Goal: Task Accomplishment & Management: Manage account settings

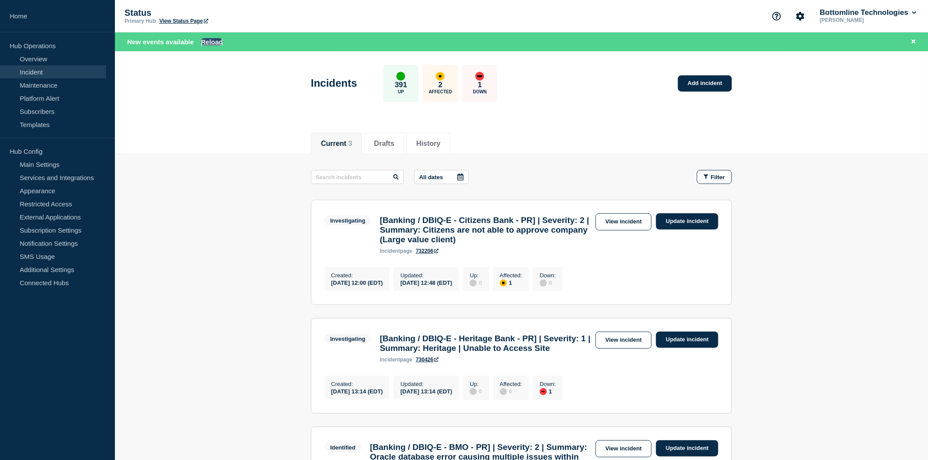
click at [212, 42] on button "Reload" at bounding box center [212, 41] width 22 height 7
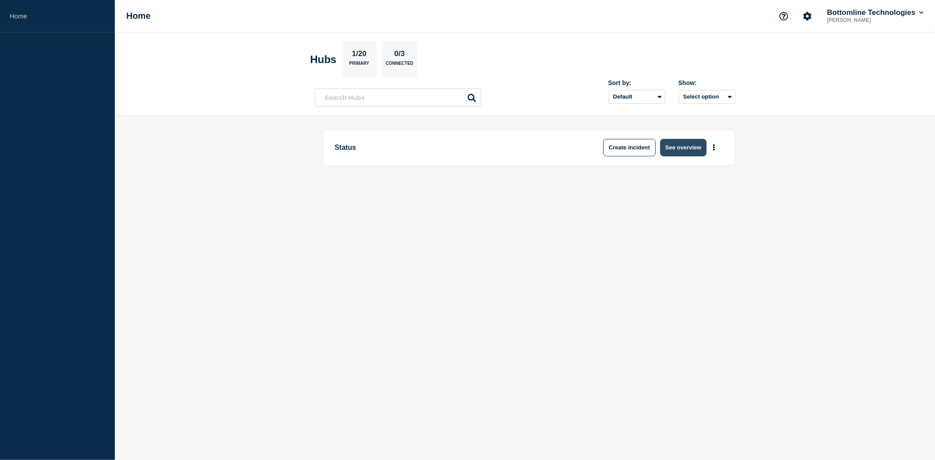
click at [694, 144] on button "See overview" at bounding box center [683, 148] width 46 height 18
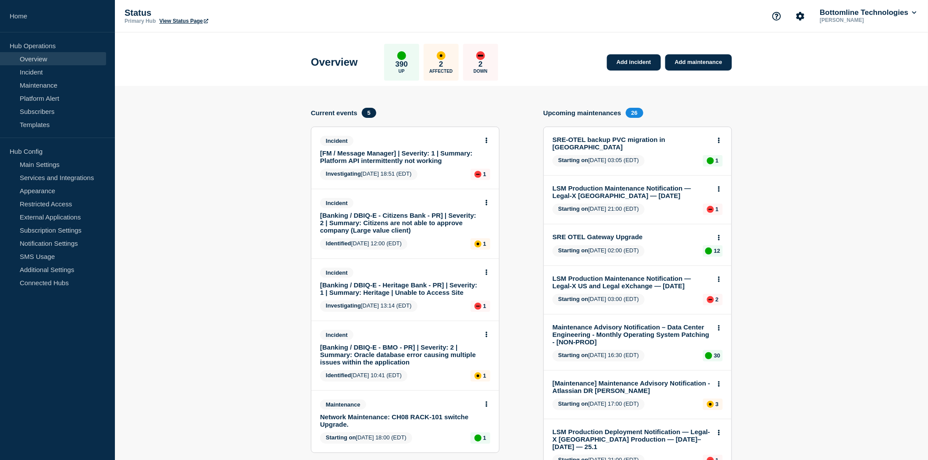
click at [401, 158] on link "[FM / Message Manager] | Severity: 1 | Summary: Platform API intermittently not…" at bounding box center [399, 157] width 158 height 15
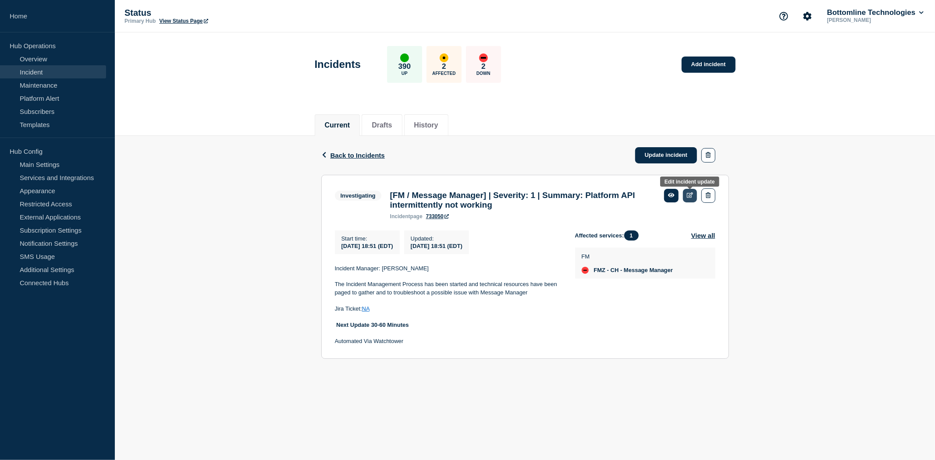
click at [689, 192] on link at bounding box center [690, 196] width 14 height 14
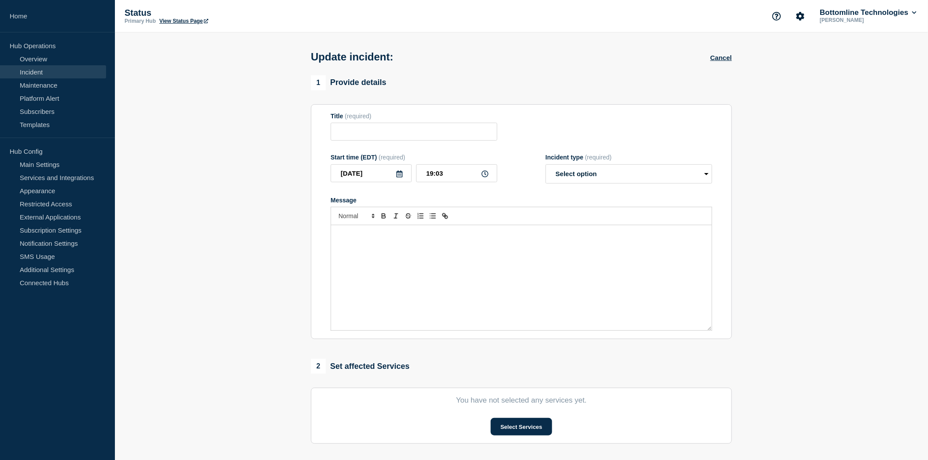
type input "[FM / Message Manager] | Severity: 1 | Summary: Platform API intermittently not…"
type input "18:51"
select select "investigating"
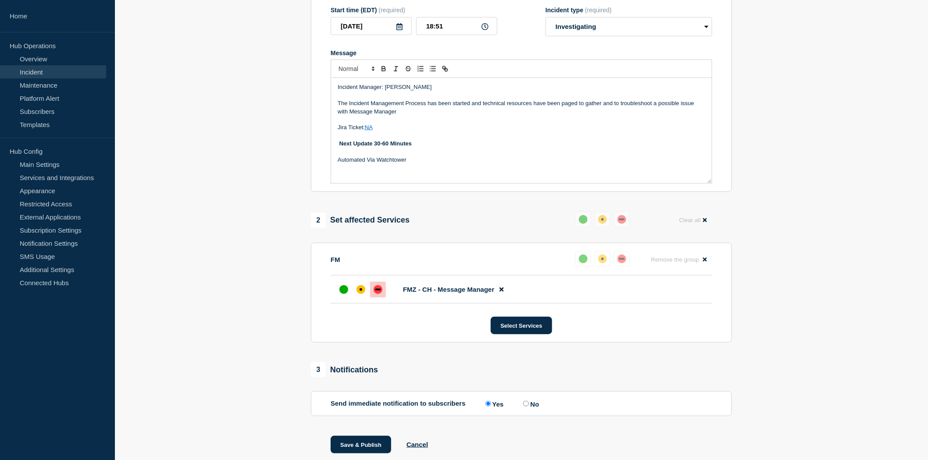
scroll to position [194, 0]
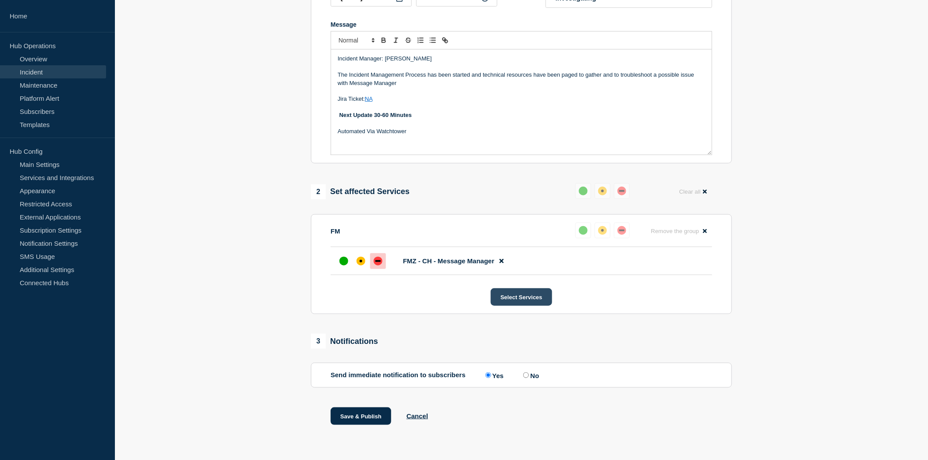
click at [525, 295] on button "Select Services" at bounding box center [521, 298] width 61 height 18
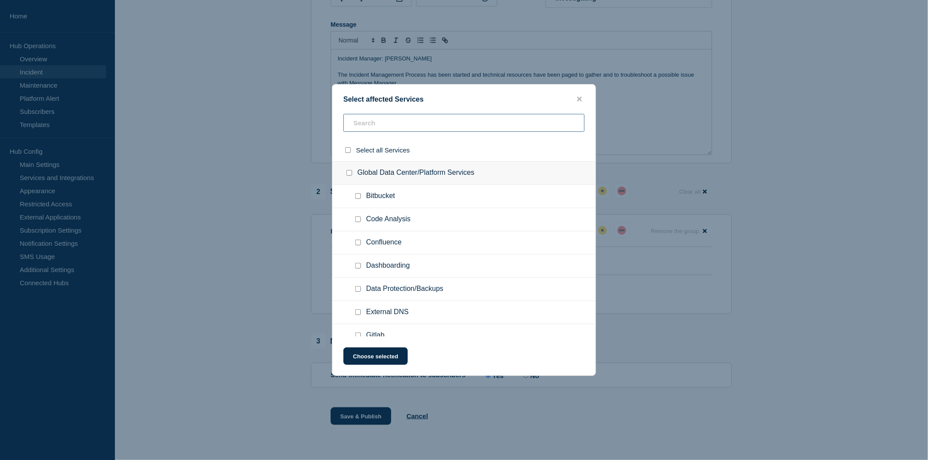
click at [352, 126] on input "text" at bounding box center [463, 123] width 241 height 18
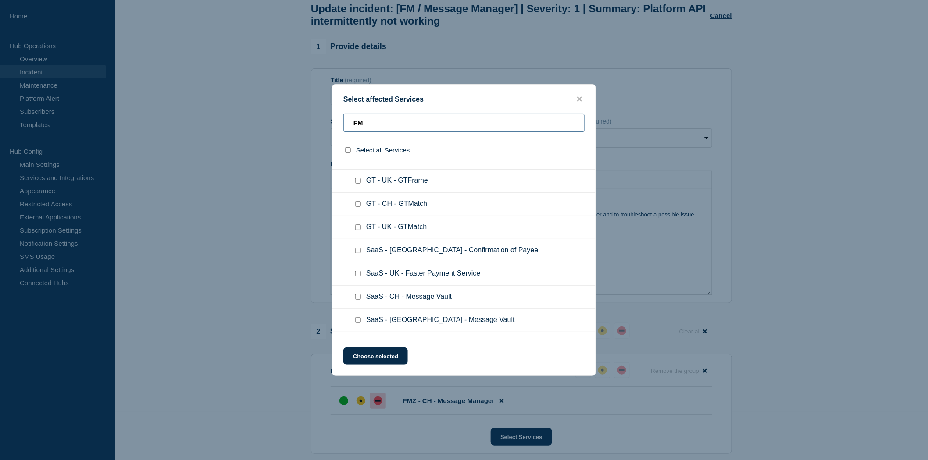
scroll to position [389, 0]
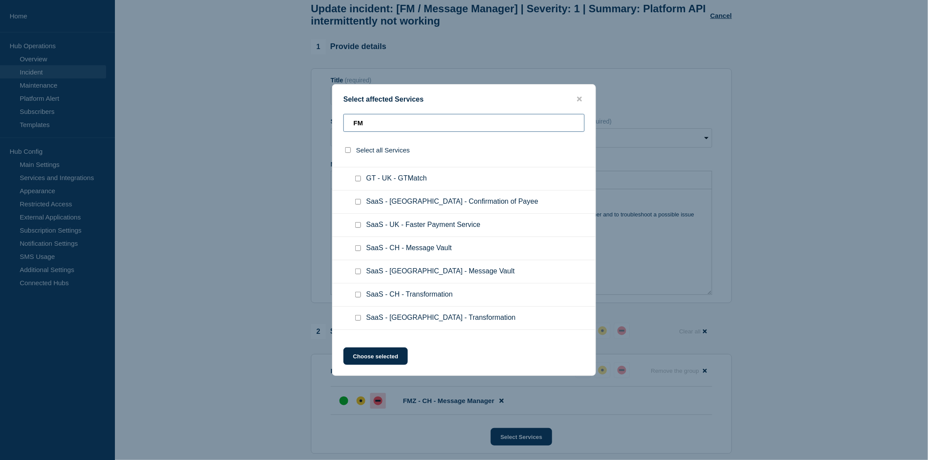
type input "FM"
click at [357, 269] on input "SaaS - UK - Message Vault checkbox" at bounding box center [358, 272] width 6 height 6
checkbox input "true"
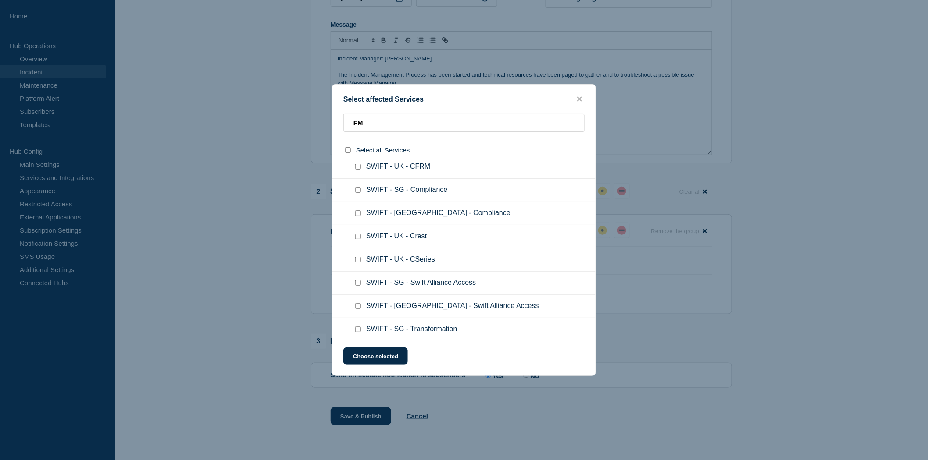
scroll to position [744, 0]
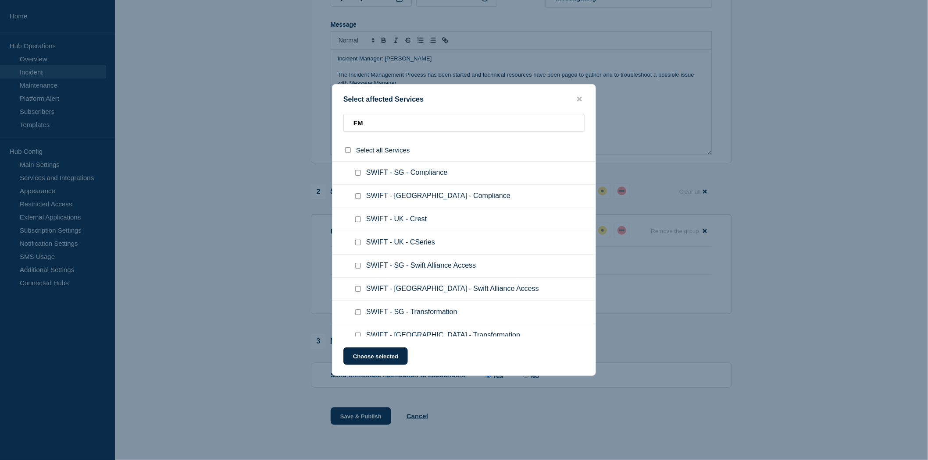
click at [359, 333] on input "SWIFT - UK - Transformation checkbox" at bounding box center [358, 336] width 6 height 6
checkbox input "true"
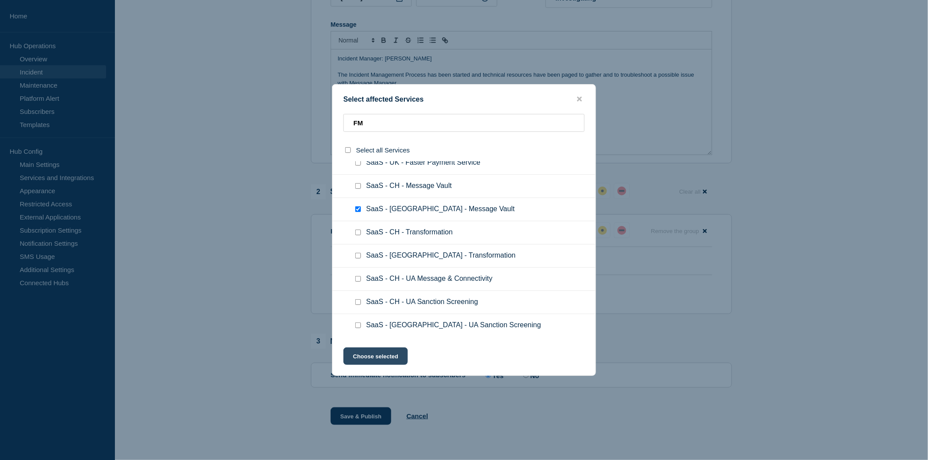
click at [380, 360] on button "Choose selected" at bounding box center [375, 357] width 64 height 18
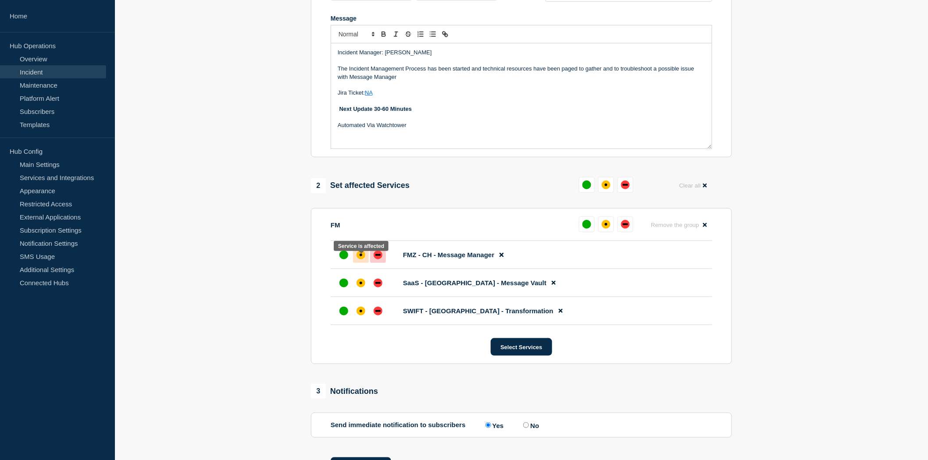
click at [360, 257] on div "affected" at bounding box center [361, 255] width 3 height 3
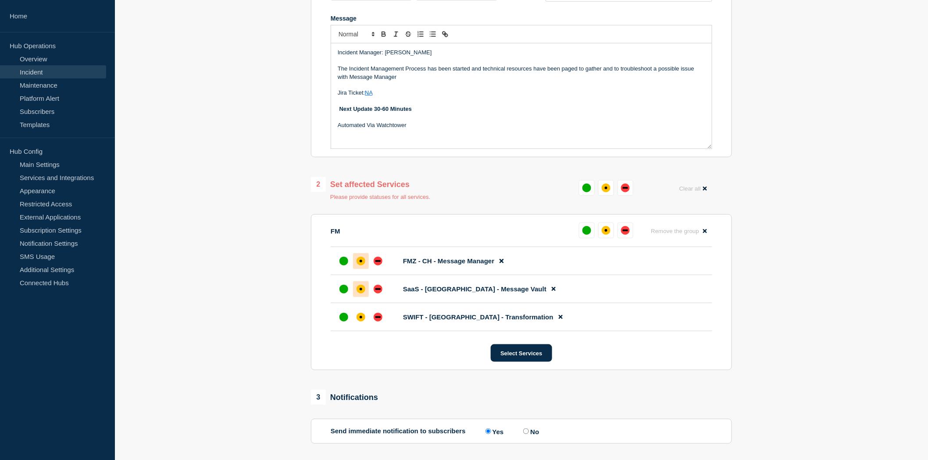
click at [357, 294] on div "affected" at bounding box center [361, 289] width 9 height 9
click at [357, 322] on div "affected" at bounding box center [361, 317] width 9 height 9
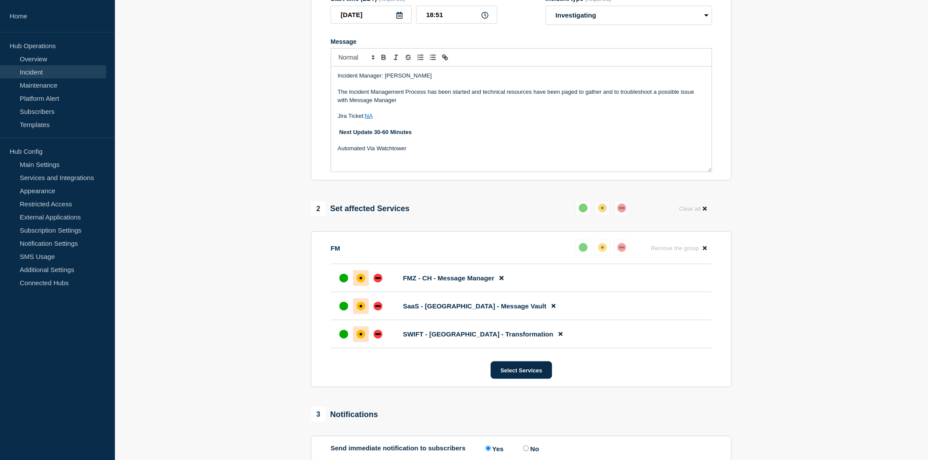
scroll to position [195, 0]
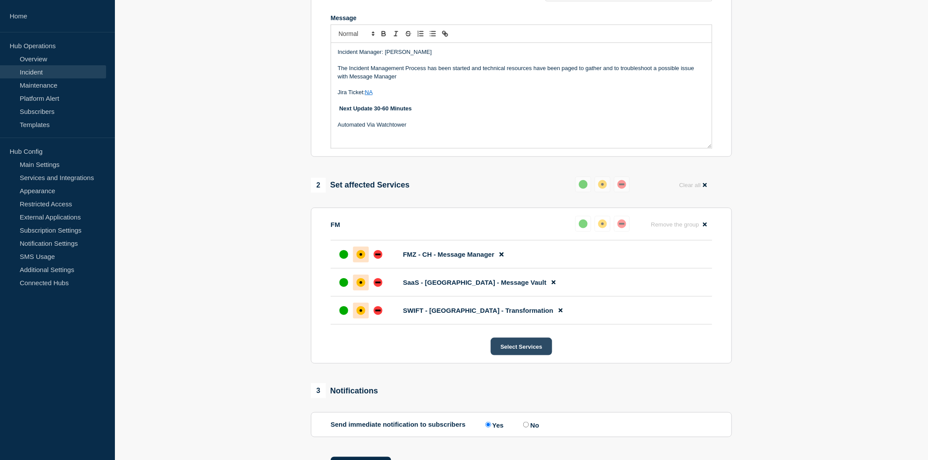
click at [517, 351] on button "Select Services" at bounding box center [521, 347] width 61 height 18
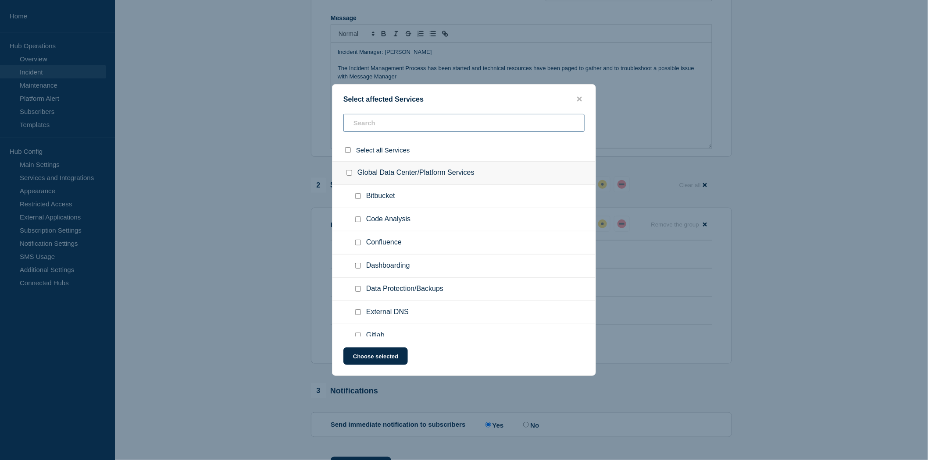
click at [366, 124] on input "text" at bounding box center [463, 123] width 241 height 18
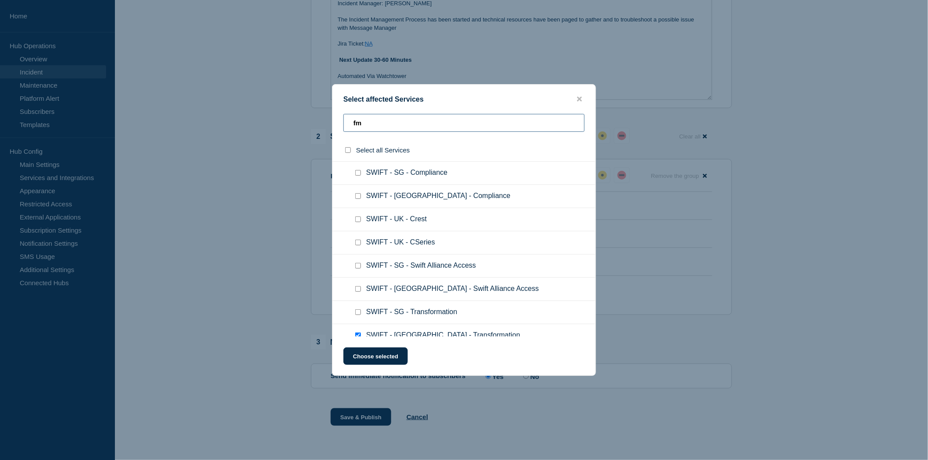
scroll to position [251, 0]
type input "fm"
click at [371, 356] on button "Choose selected" at bounding box center [375, 357] width 64 height 18
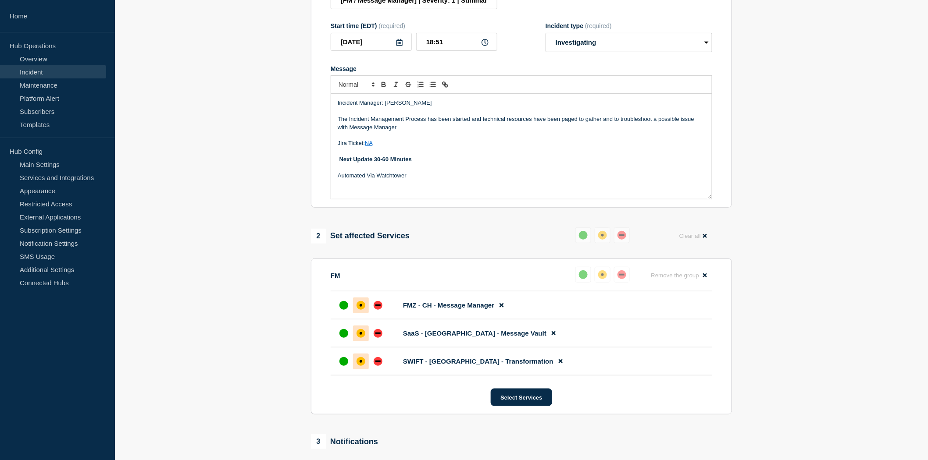
scroll to position [146, 0]
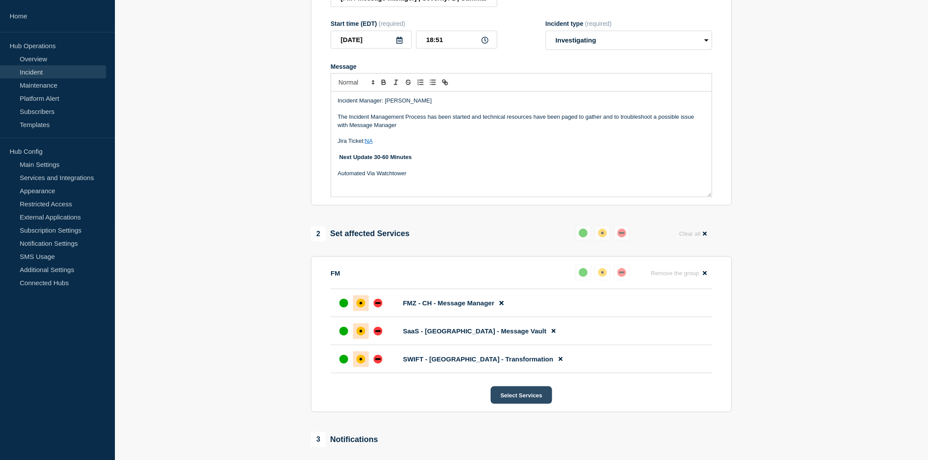
click at [530, 400] on button "Select Services" at bounding box center [521, 396] width 61 height 18
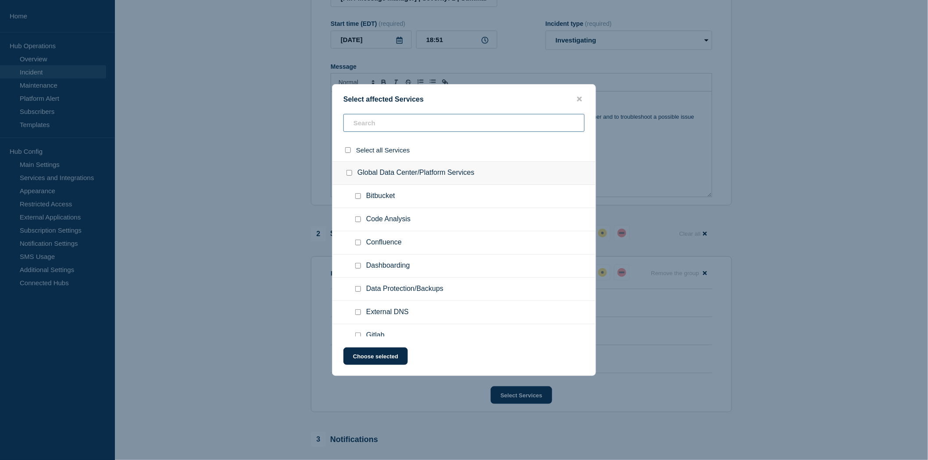
click at [361, 121] on input "text" at bounding box center [463, 123] width 241 height 18
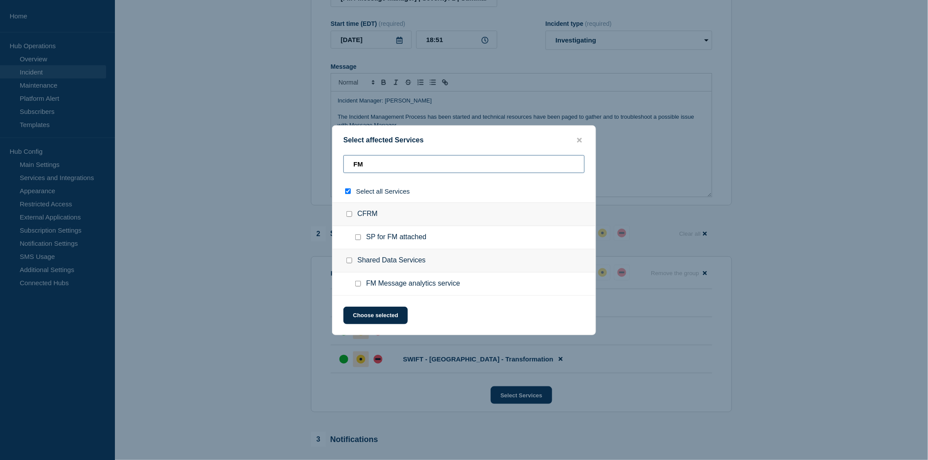
type input "FM C"
checkbox input "true"
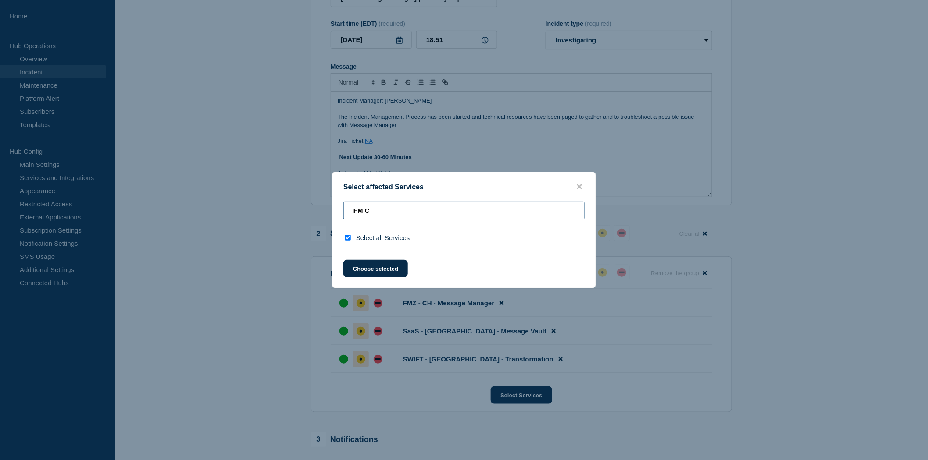
type input "FM"
checkbox input "false"
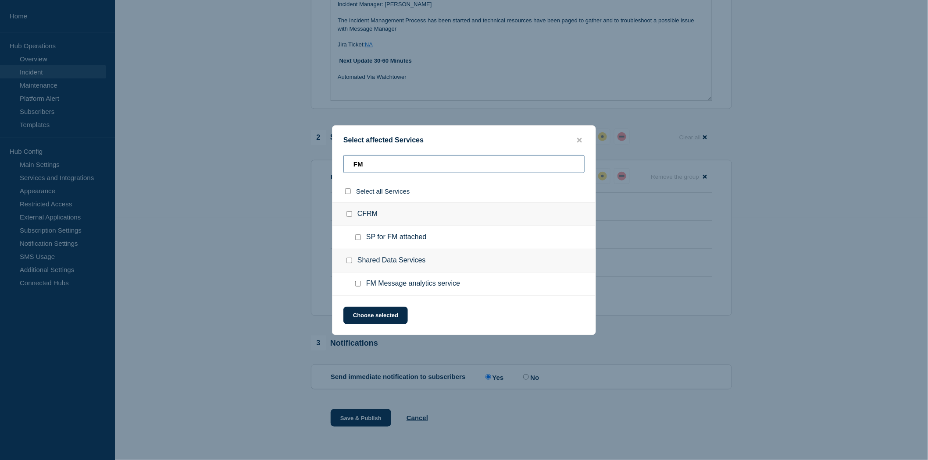
scroll to position [243, 0]
click at [372, 164] on input "FM" at bounding box center [463, 164] width 241 height 18
type input "FM"
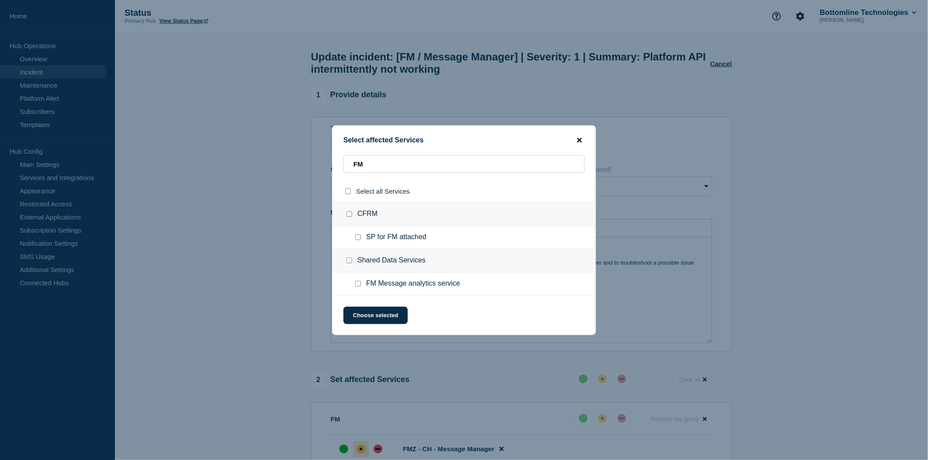
click at [580, 142] on icon "close button" at bounding box center [579, 140] width 5 height 5
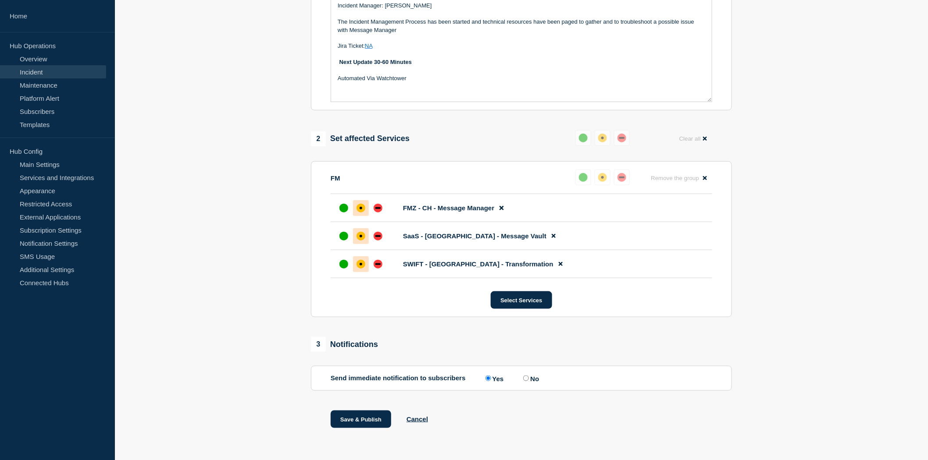
scroll to position [243, 0]
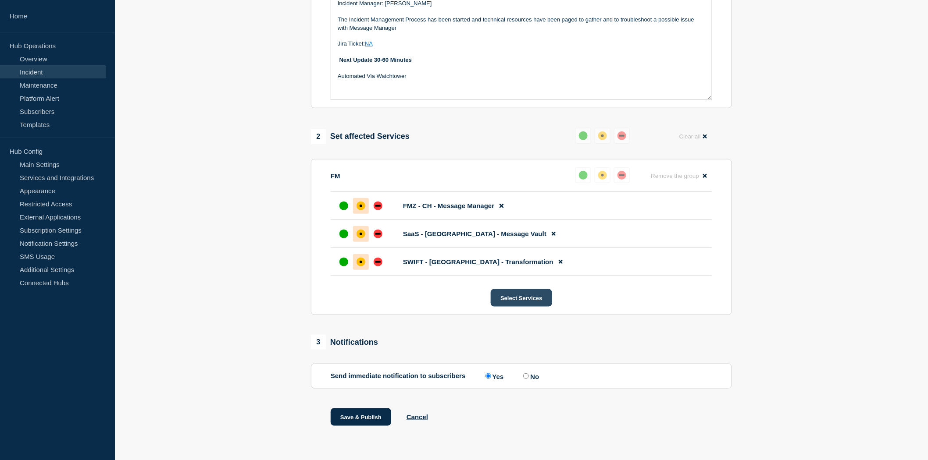
click at [509, 306] on button "Select Services" at bounding box center [521, 298] width 61 height 18
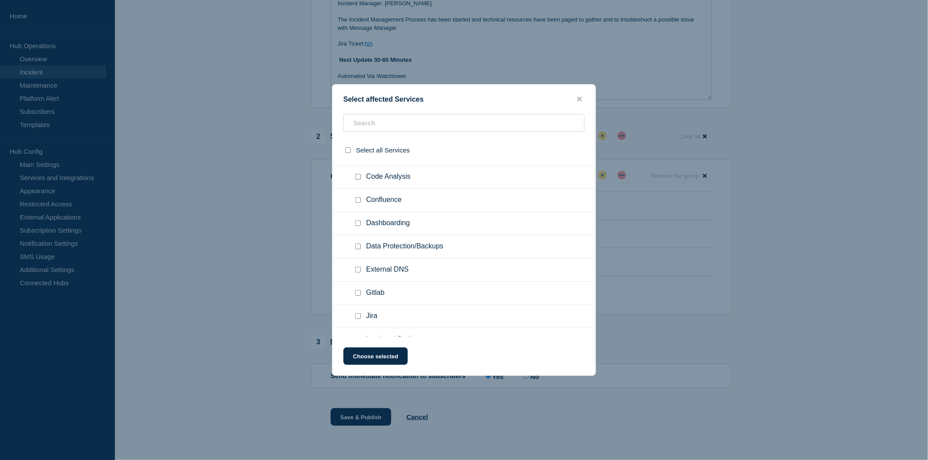
scroll to position [0, 0]
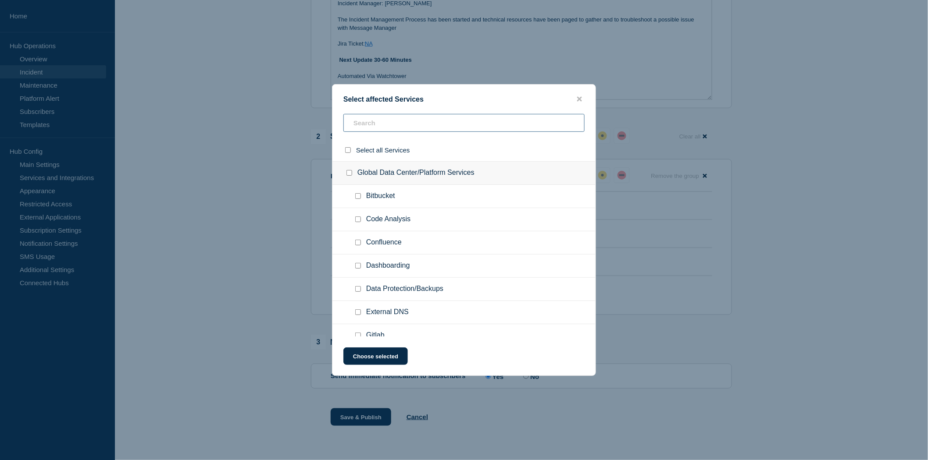
click at [363, 125] on input "text" at bounding box center [463, 123] width 241 height 18
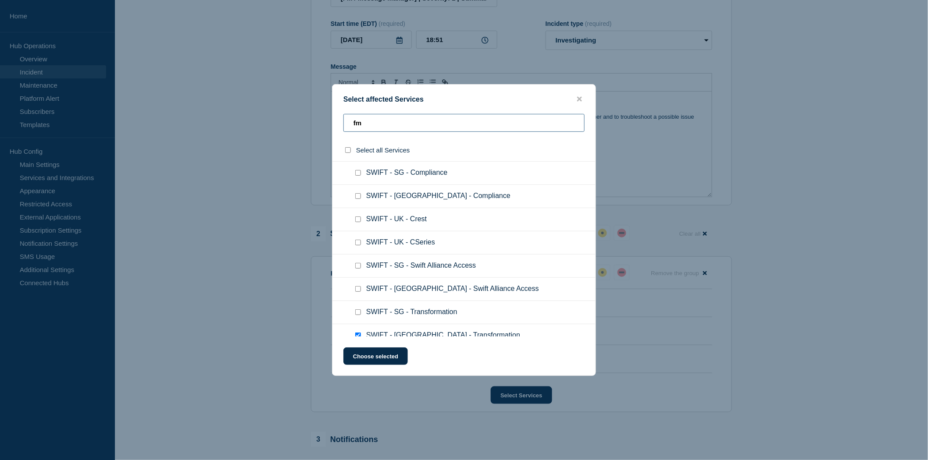
scroll to position [251, 0]
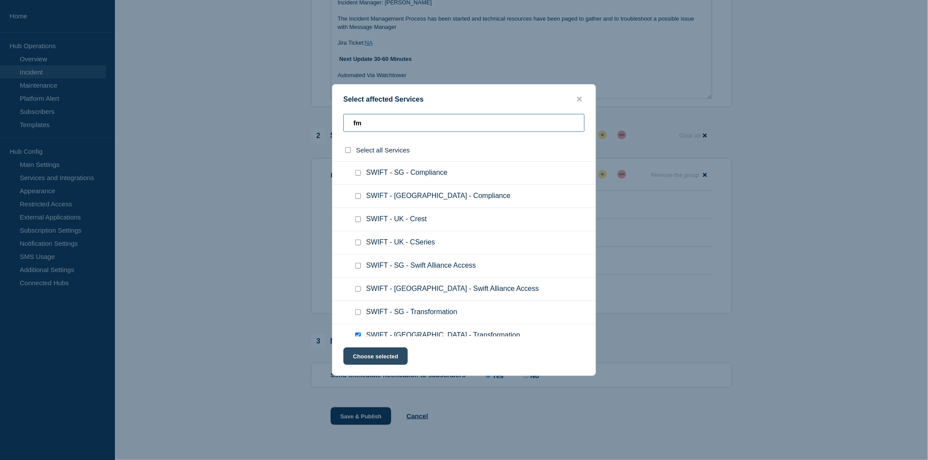
type input "fm"
click at [381, 356] on button "Choose selected" at bounding box center [375, 357] width 64 height 18
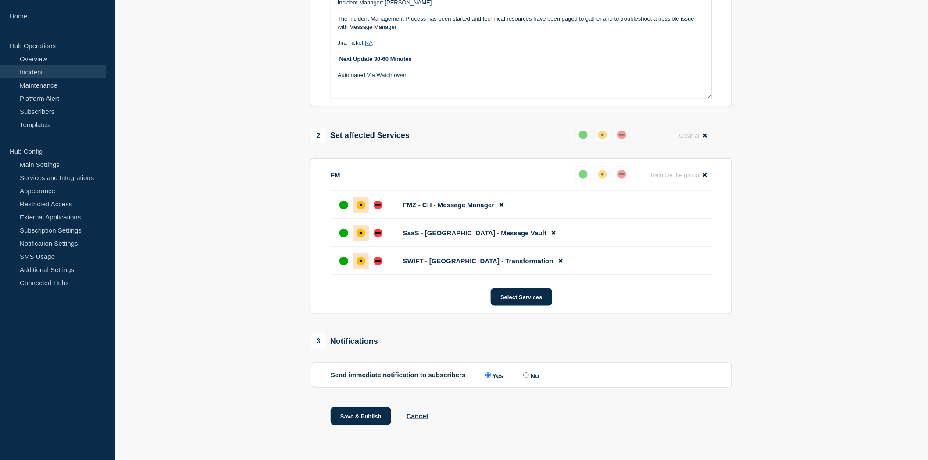
scroll to position [7, 0]
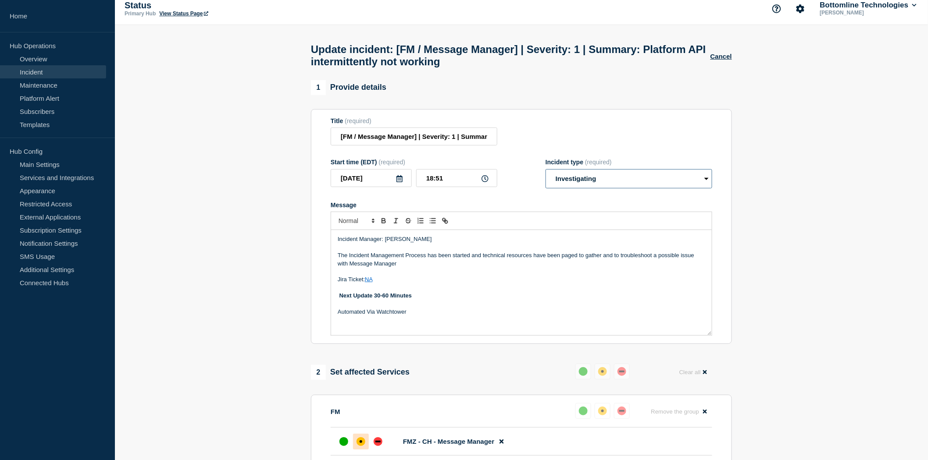
click at [586, 183] on select "Select option Investigating Identified Monitoring Resolved" at bounding box center [629, 178] width 167 height 19
click at [546, 174] on select "Select option Investigating Identified Monitoring Resolved" at bounding box center [629, 178] width 167 height 19
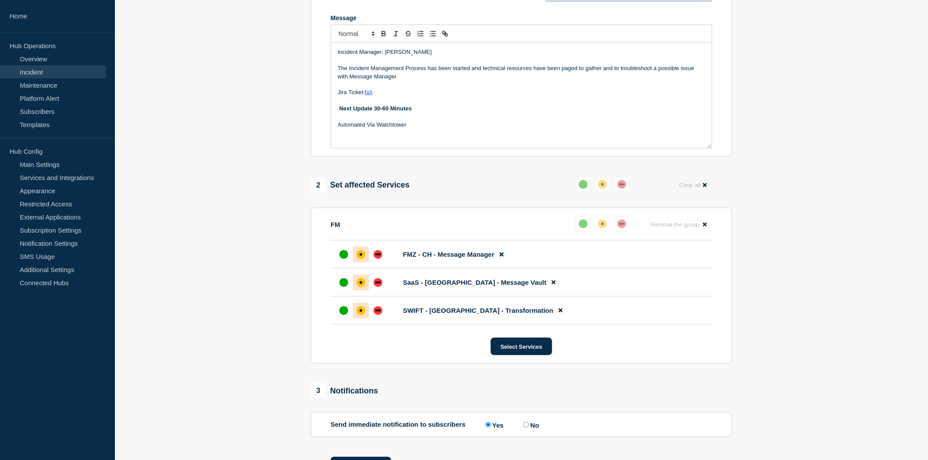
scroll to position [0, 0]
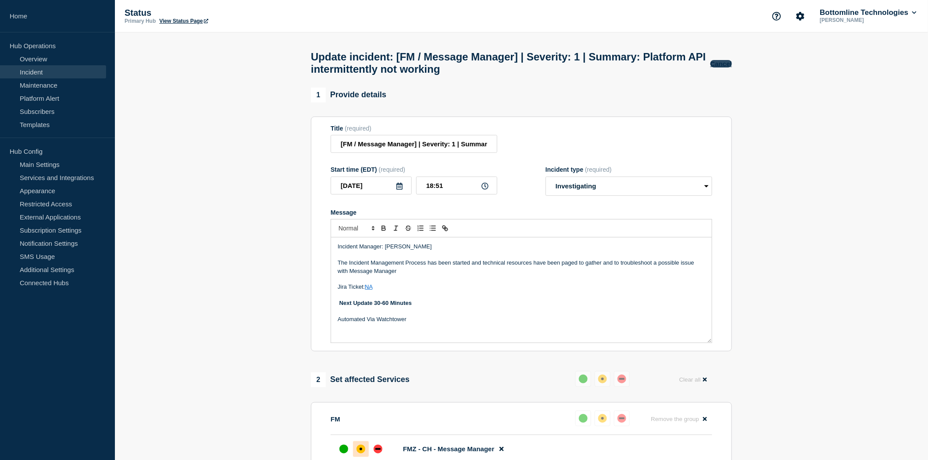
click at [716, 66] on button "Cancel" at bounding box center [720, 63] width 21 height 7
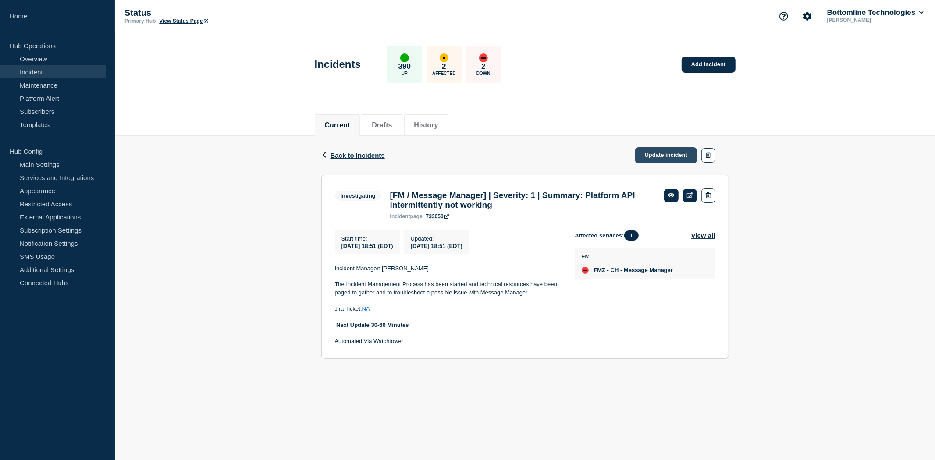
click at [672, 154] on link "Update incident" at bounding box center [666, 155] width 62 height 16
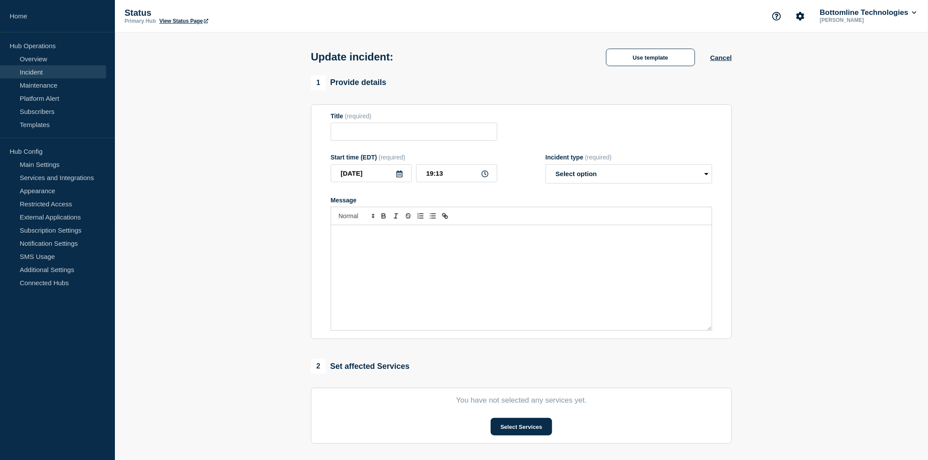
type input "[FM / Message Manager] | Severity: 1 | Summary: Platform API intermittently not…"
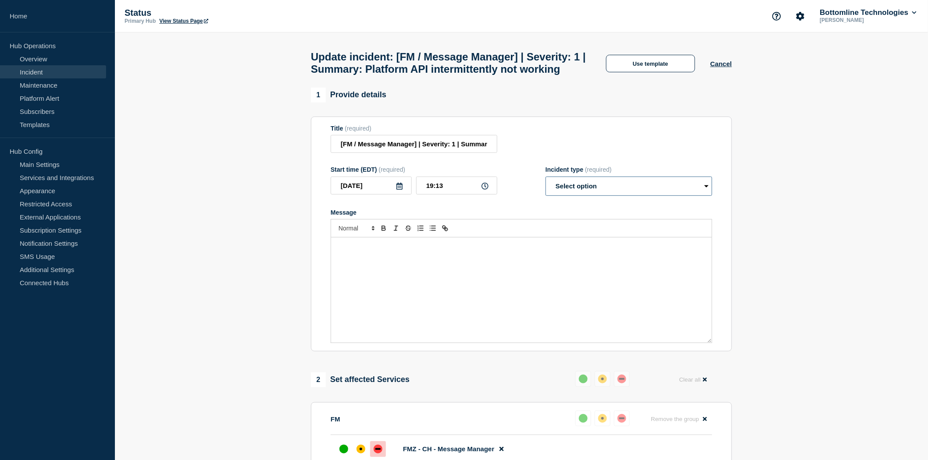
click at [574, 196] on select "Select option Investigating Identified Monitoring Resolved" at bounding box center [629, 186] width 167 height 19
select select "investigating"
click at [546, 196] on select "Select option Investigating Identified Monitoring Resolved" at bounding box center [629, 186] width 167 height 19
click at [647, 72] on button "Use template" at bounding box center [650, 64] width 89 height 18
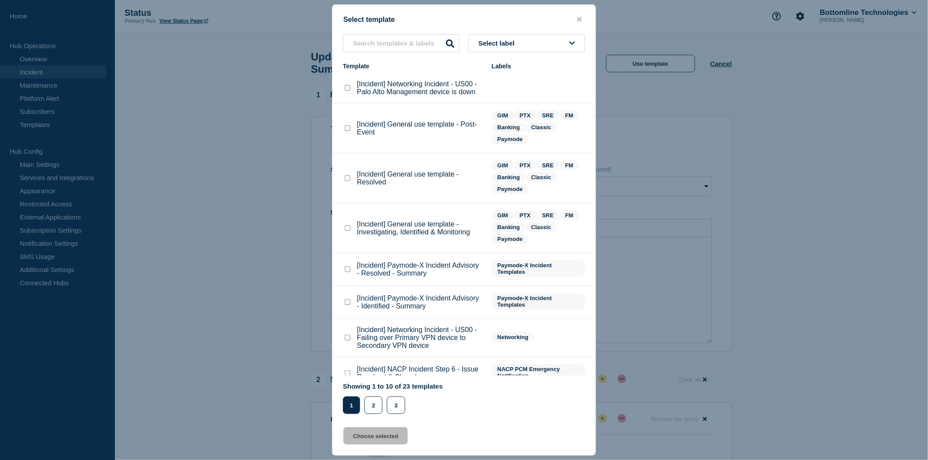
click at [348, 229] on checkbox"] "[Incident] General use template - Investigating, Identified & Monitoring checkb…" at bounding box center [348, 228] width 6 height 6
checkbox checkbox"] "true"
click at [361, 435] on button "Choose selected" at bounding box center [375, 437] width 64 height 18
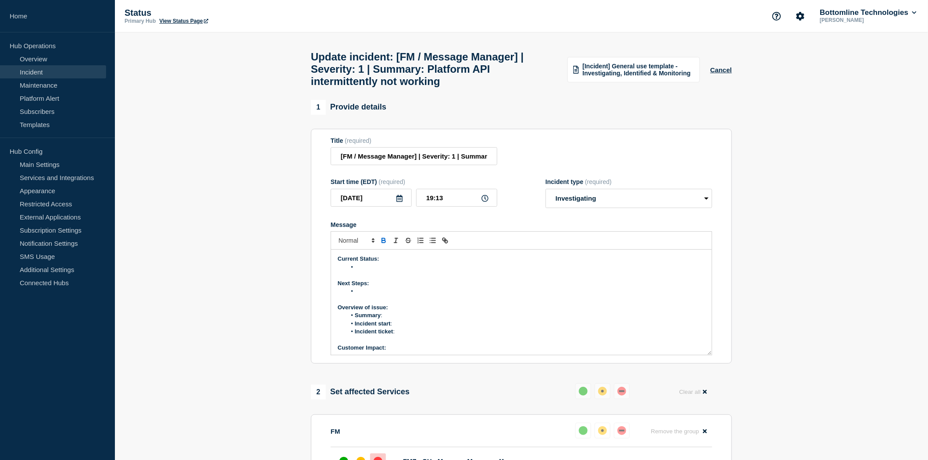
click at [358, 271] on li "Message" at bounding box center [525, 268] width 359 height 8
click at [365, 271] on li "Message" at bounding box center [525, 268] width 359 height 8
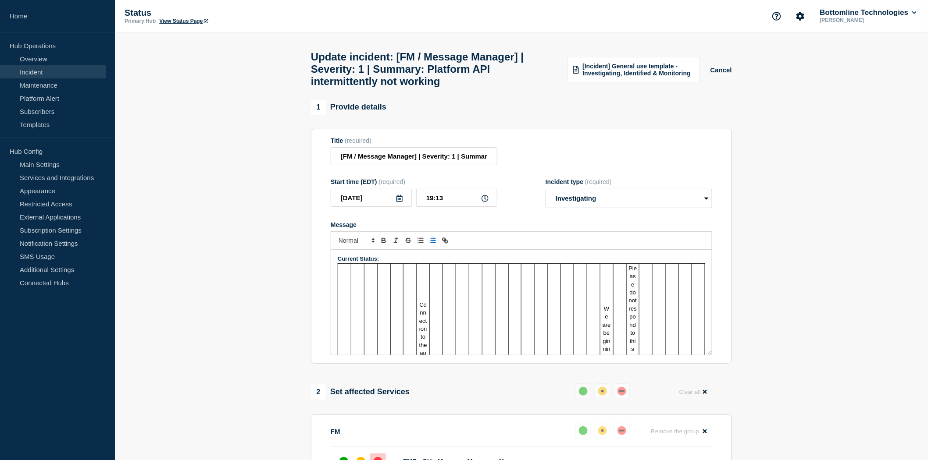
scroll to position [282, 0]
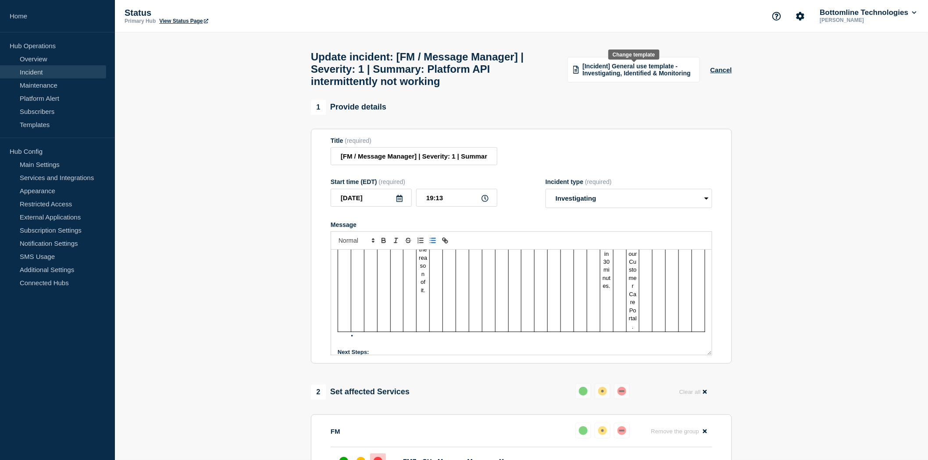
click at [642, 74] on span "[Incident] General use template - Investigating, Identified & Monitoring" at bounding box center [637, 70] width 111 height 14
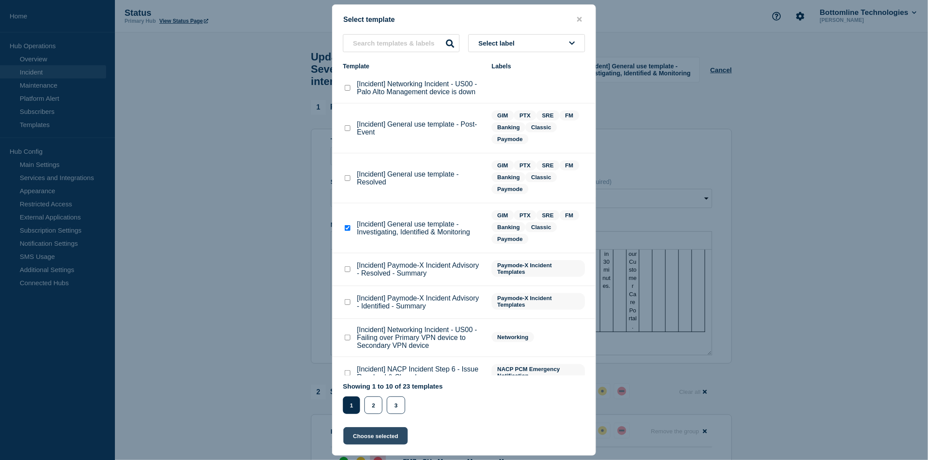
click at [363, 436] on button "Choose selected" at bounding box center [375, 437] width 64 height 18
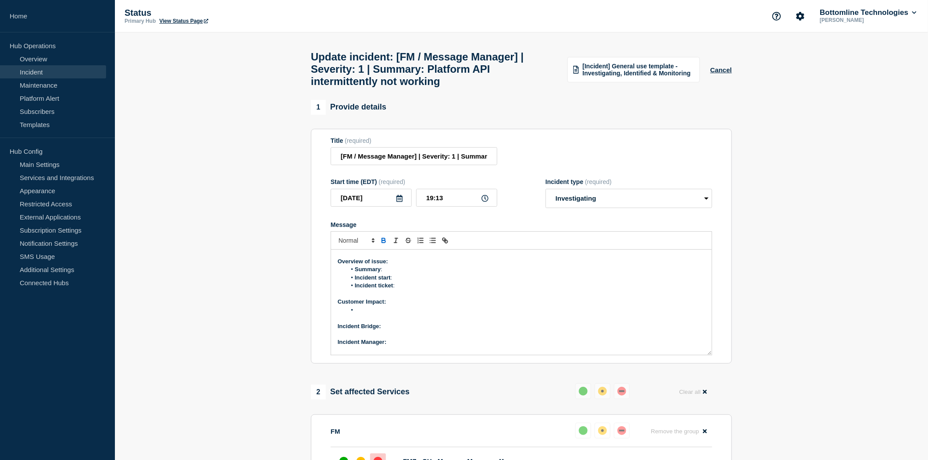
scroll to position [0, 0]
click at [365, 271] on li "Message" at bounding box center [525, 268] width 359 height 8
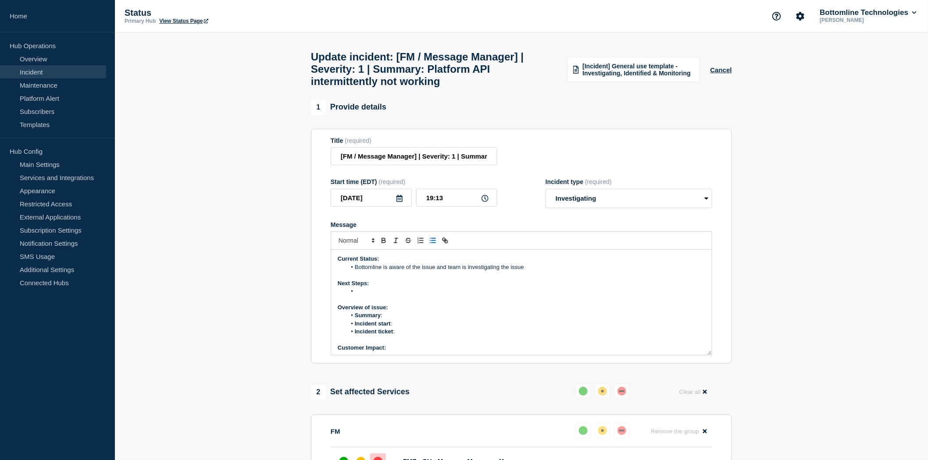
click at [362, 296] on li "Message" at bounding box center [525, 292] width 359 height 8
click at [365, 296] on li "Message" at bounding box center [525, 292] width 359 height 8
click at [415, 296] on p "Team is aactively engaged in ivestigating the issue" at bounding box center [521, 292] width 367 height 8
click at [339, 296] on p "Team is aactively engaged in investigating the issue" at bounding box center [521, 292] width 367 height 8
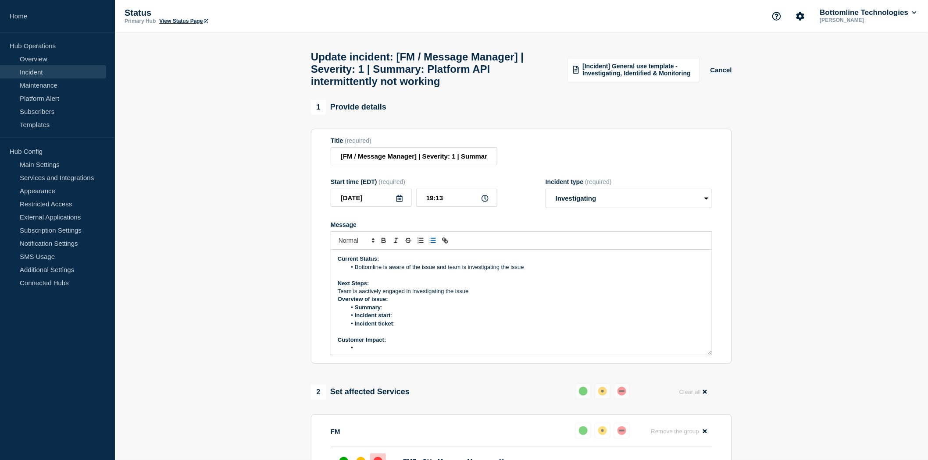
click at [434, 241] on line "Toggle bulleted list" at bounding box center [434, 241] width 4 height 0
click at [492, 296] on li "Team is aactively engaged in investigating the issue" at bounding box center [525, 292] width 359 height 8
click at [390, 320] on li "Summary :" at bounding box center [525, 316] width 359 height 8
click at [389, 320] on li "Summary :" at bounding box center [525, 316] width 359 height 8
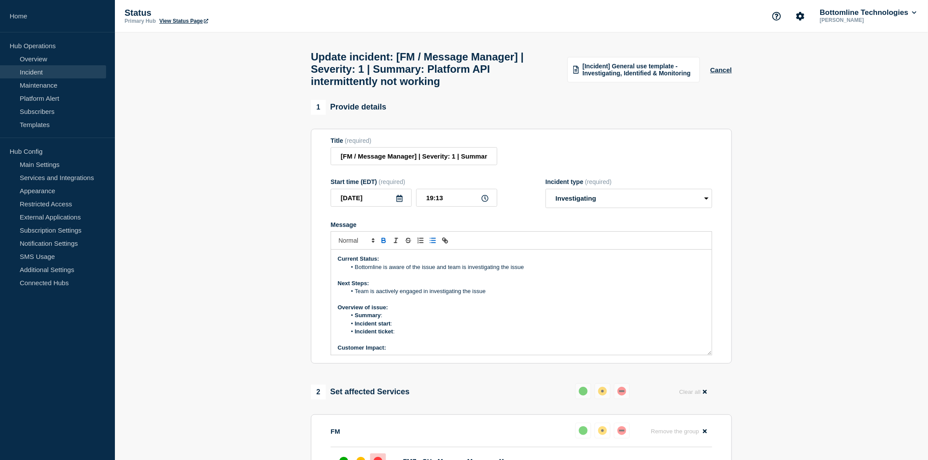
click at [389, 320] on li "Summary :" at bounding box center [525, 316] width 359 height 8
click at [383, 296] on li "Team is aactively engaged in investigating the issue" at bounding box center [525, 292] width 359 height 8
click at [528, 319] on strong "Incident start" at bounding box center [544, 315] width 36 height 7
click at [399, 328] on li "Incident start :" at bounding box center [525, 324] width 359 height 8
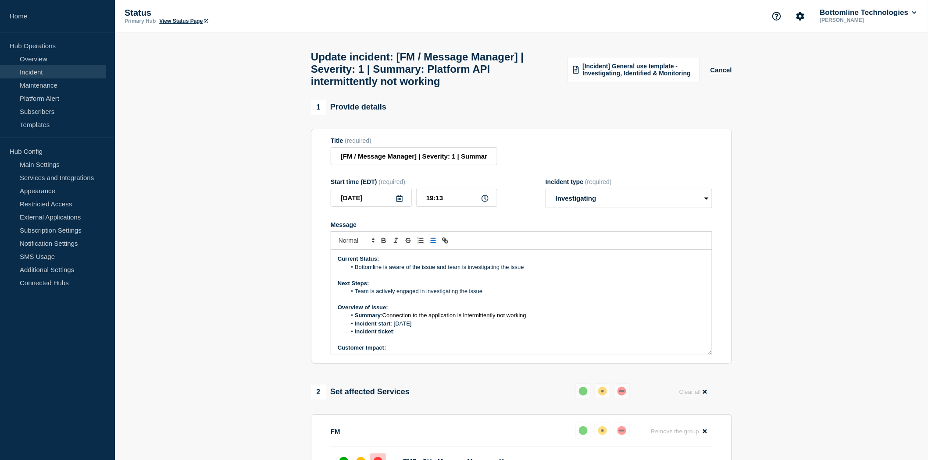
click at [433, 328] on li "Incident start : [DATE]" at bounding box center [525, 324] width 359 height 8
click at [404, 336] on li "Incident ticket :" at bounding box center [525, 332] width 359 height 8
drag, startPoint x: 548, startPoint y: 341, endPoint x: 397, endPoint y: 338, distance: 150.9
click at [397, 336] on li "Incident ticket : Connection to the application is intermittently not working" at bounding box center [525, 332] width 359 height 8
click at [410, 336] on li "Incident ticket : WT-" at bounding box center [525, 332] width 359 height 8
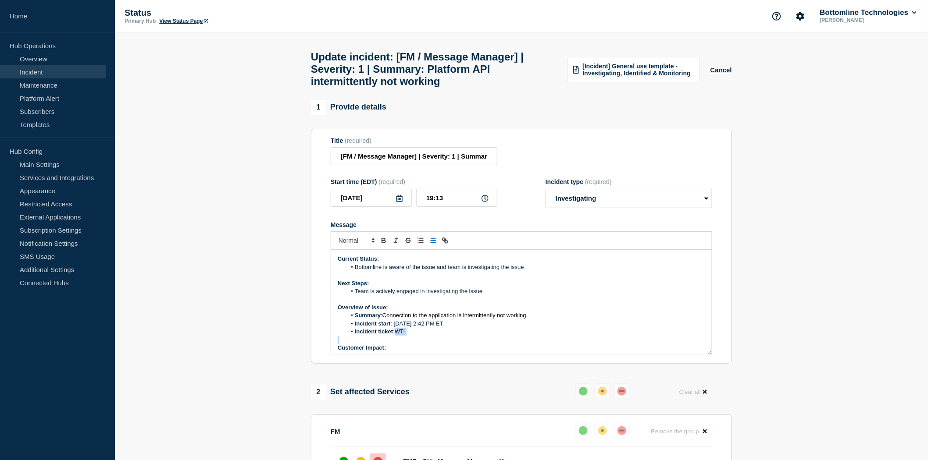
drag, startPoint x: 410, startPoint y: 340, endPoint x: 403, endPoint y: 340, distance: 6.6
click at [403, 336] on li "Incident ticket : WT-" at bounding box center [525, 332] width 359 height 8
click at [338, 335] on strong "Incident ticket" at bounding box center [357, 331] width 38 height 7
click at [335, 338] on div "Current Status: Bottomline is aware of the issue and team is investigating the …" at bounding box center [521, 302] width 381 height 105
click at [432, 245] on icon "Toggle bulleted list" at bounding box center [433, 241] width 8 height 8
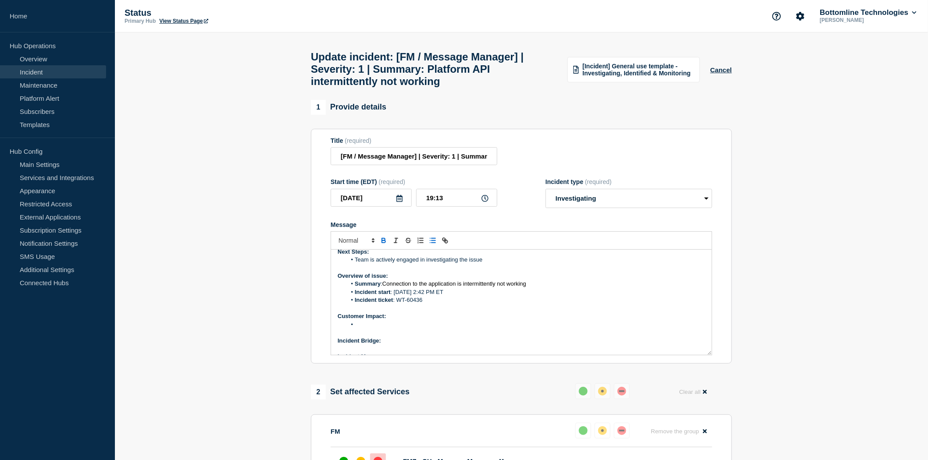
scroll to position [49, 0]
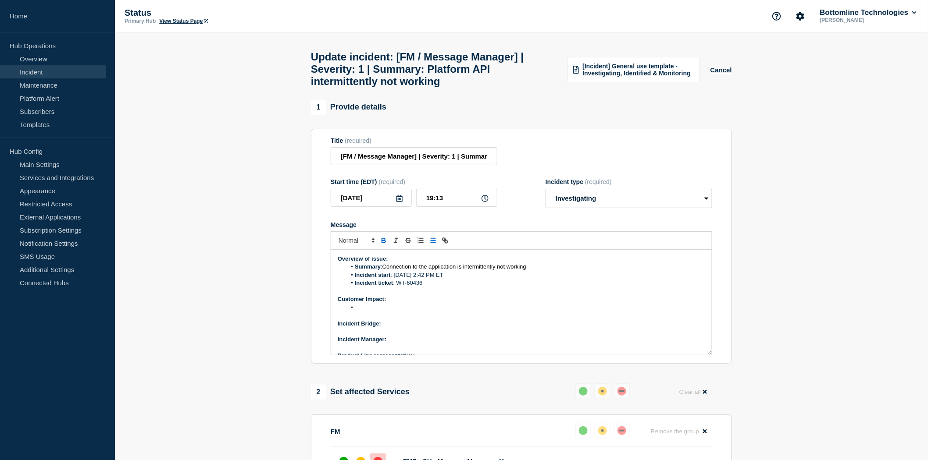
click at [371, 312] on li "Message" at bounding box center [525, 308] width 359 height 8
click at [361, 312] on li "Message" at bounding box center [525, 308] width 359 height 8
click at [338, 311] on span "Intermittently, customers cannot send/receive files" at bounding box center [401, 307] width 126 height 7
click at [435, 245] on icon "Toggle bulleted list" at bounding box center [433, 241] width 8 height 8
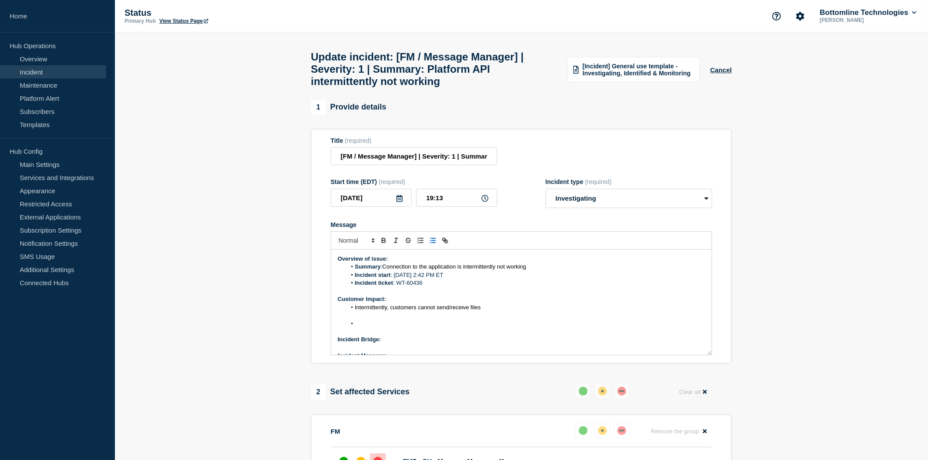
drag, startPoint x: 384, startPoint y: 313, endPoint x: 390, endPoint y: 313, distance: 6.1
click at [386, 311] on span "Intermittently, customers cannot send/receive files" at bounding box center [418, 307] width 126 height 7
click at [387, 311] on span "Intermittently, customers cannot send/receive files" at bounding box center [418, 307] width 126 height 7
click at [358, 328] on li "Message" at bounding box center [525, 324] width 359 height 8
click at [395, 328] on p "Incident Bridge:" at bounding box center [521, 324] width 367 height 8
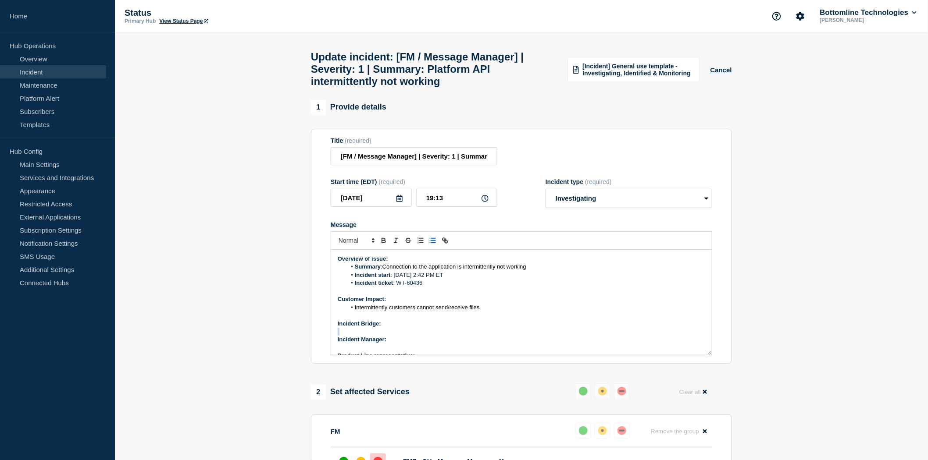
click at [395, 328] on p "Incident Bridge:" at bounding box center [521, 324] width 367 height 8
click at [387, 328] on p "Incident Bridge:" at bounding box center [521, 324] width 367 height 8
click at [397, 344] on p "Incident Manager:" at bounding box center [521, 340] width 367 height 8
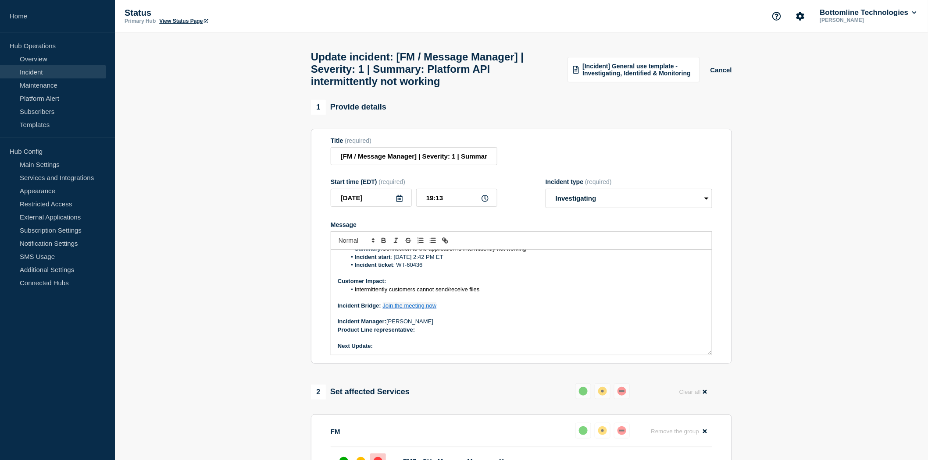
click at [423, 334] on p "Product Line representative:" at bounding box center [521, 330] width 367 height 8
click at [424, 334] on p "Product Line representative:" at bounding box center [521, 330] width 367 height 8
drag, startPoint x: 464, startPoint y: 339, endPoint x: 418, endPoint y: 340, distance: 45.6
click at [418, 334] on p "Product Line representative: [PERSON_NAME]" at bounding box center [521, 330] width 367 height 8
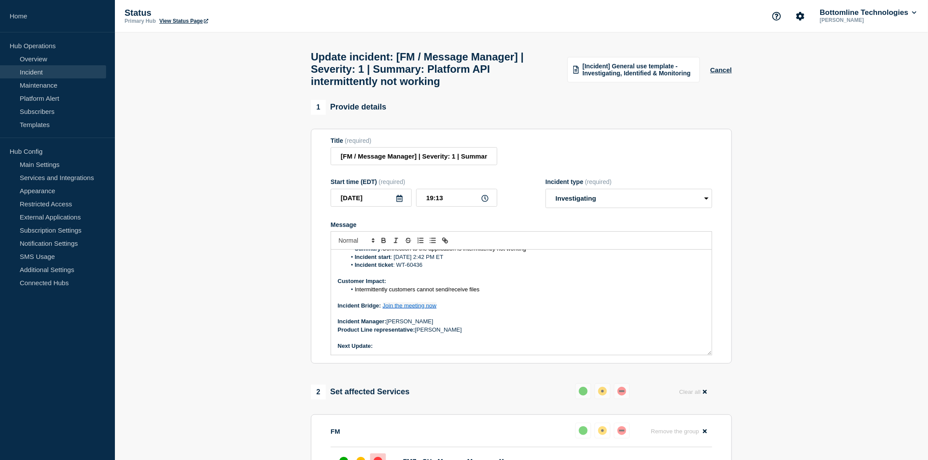
click at [380, 350] on p "Next Update:" at bounding box center [521, 346] width 367 height 8
drag, startPoint x: 409, startPoint y: 353, endPoint x: 375, endPoint y: 352, distance: 33.8
click at [375, 350] on p "Next Update: 60 minutes" at bounding box center [521, 346] width 367 height 8
click at [375, 350] on strong "Next Update: 60 minutes" at bounding box center [371, 346] width 67 height 7
drag, startPoint x: 411, startPoint y: 353, endPoint x: 374, endPoint y: 353, distance: 37.3
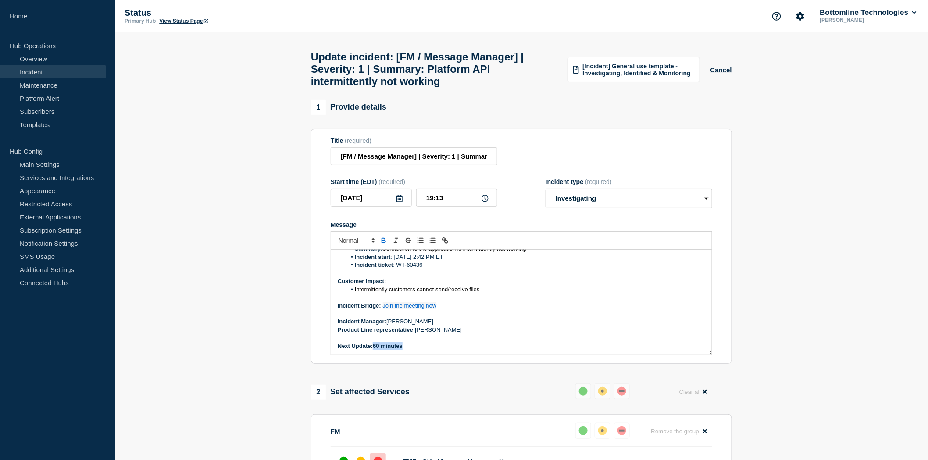
click at [374, 350] on p "Next Update: ﻿ 60 minutes" at bounding box center [521, 346] width 367 height 8
click at [374, 350] on strong "60 minutes" at bounding box center [388, 346] width 30 height 7
drag, startPoint x: 414, startPoint y: 353, endPoint x: 382, endPoint y: 352, distance: 32.0
click at [382, 350] on p "Next Update: ﻿ 60 minutes" at bounding box center [521, 346] width 367 height 8
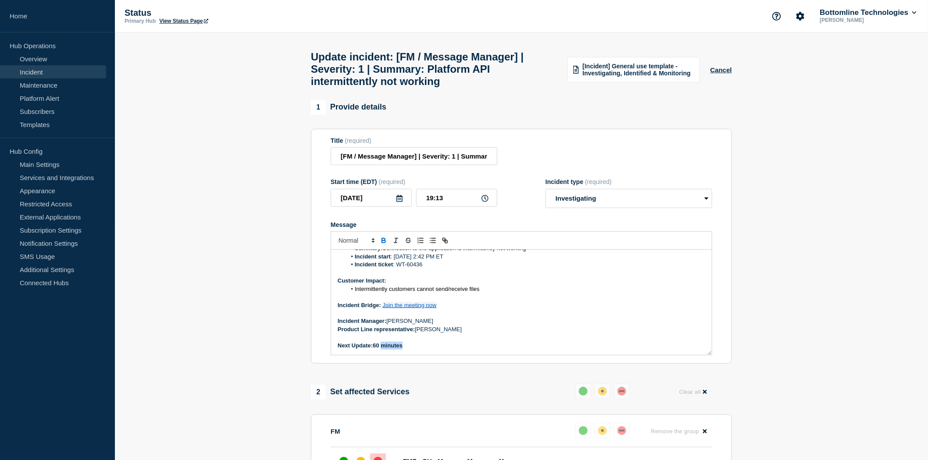
drag, startPoint x: 382, startPoint y: 352, endPoint x: 411, endPoint y: 357, distance: 29.8
click at [411, 350] on p "Next Update: ﻿ 60 minutes" at bounding box center [521, 346] width 367 height 8
click at [411, 350] on p "Next Update: 60 minutes" at bounding box center [521, 346] width 367 height 8
drag, startPoint x: 408, startPoint y: 353, endPoint x: 374, endPoint y: 354, distance: 33.8
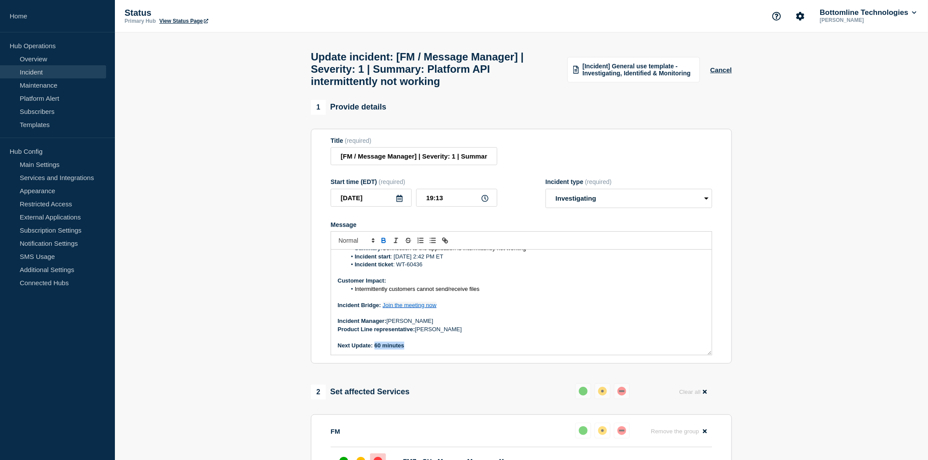
click at [374, 350] on p "Next Update: 60 minutes" at bounding box center [521, 346] width 367 height 8
click at [374, 349] on strong "Next Update: 60 minutes" at bounding box center [371, 345] width 67 height 7
drag, startPoint x: 374, startPoint y: 354, endPoint x: 412, endPoint y: 357, distance: 38.3
click at [412, 350] on p "Next Update: 60 minutes" at bounding box center [521, 346] width 367 height 8
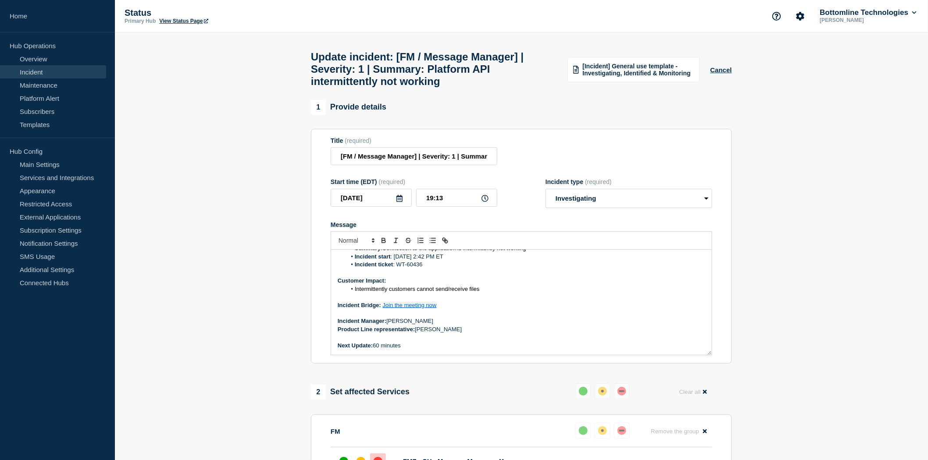
drag, startPoint x: 412, startPoint y: 357, endPoint x: 375, endPoint y: 360, distance: 36.9
click at [375, 355] on div "Current Status: Bottomline is aware of the issue and team is investigating the …" at bounding box center [521, 302] width 381 height 105
drag, startPoint x: 378, startPoint y: 358, endPoint x: 409, endPoint y: 357, distance: 31.2
click at [382, 355] on div "Current Status: Bottomline is aware of the issue and team is investigating the …" at bounding box center [521, 302] width 381 height 105
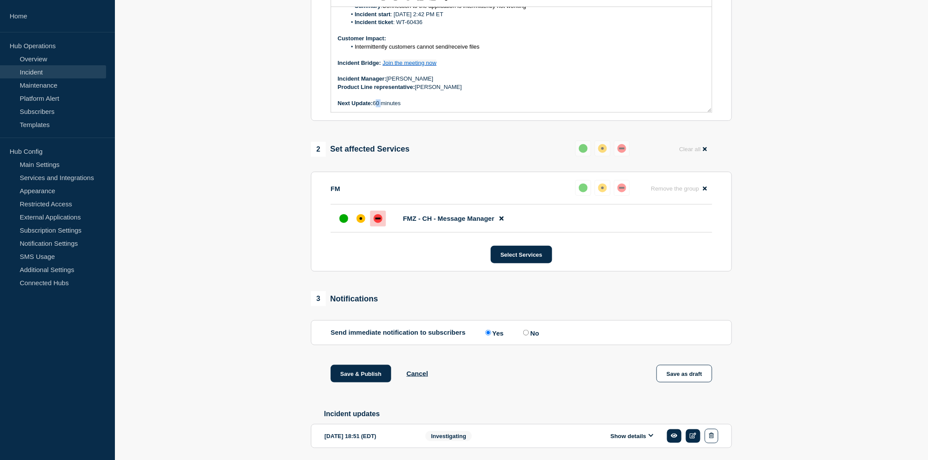
scroll to position [243, 0]
click at [360, 220] on div "affected" at bounding box center [361, 218] width 3 height 3
click at [358, 223] on div "affected" at bounding box center [361, 218] width 9 height 9
click at [503, 221] on icon at bounding box center [501, 219] width 4 height 4
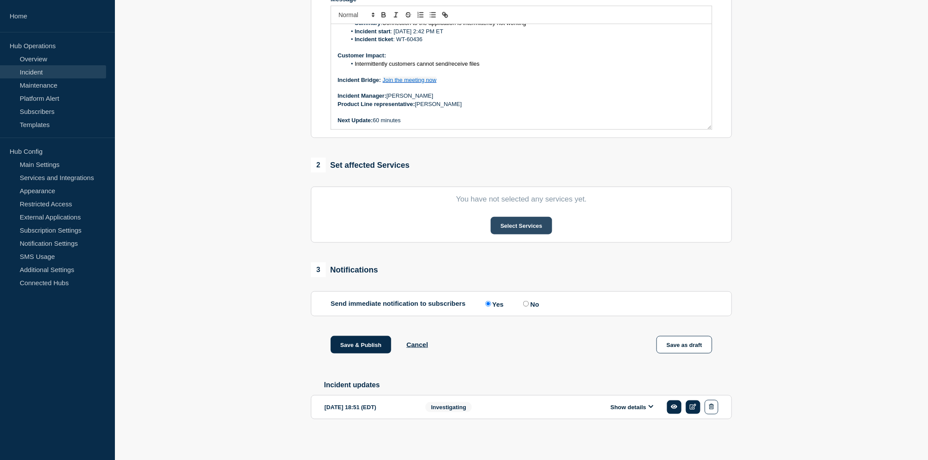
click at [512, 221] on button "Select Services" at bounding box center [521, 226] width 61 height 18
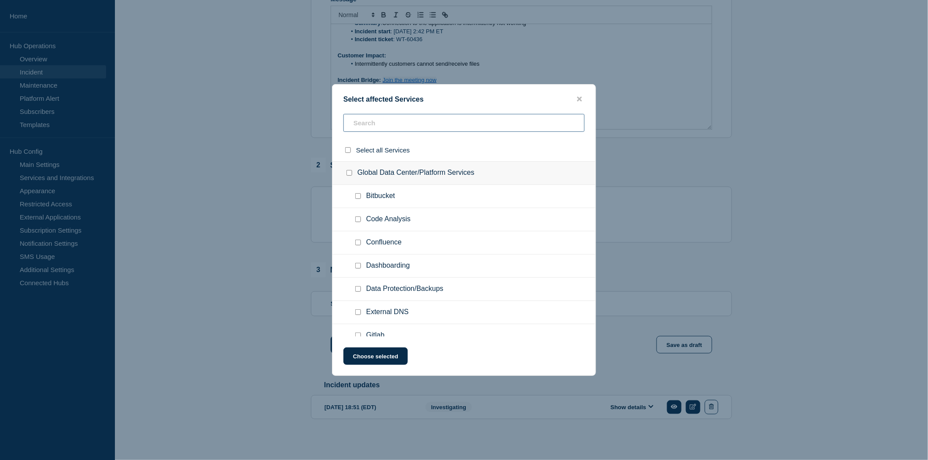
click at [361, 123] on input "text" at bounding box center [463, 123] width 241 height 18
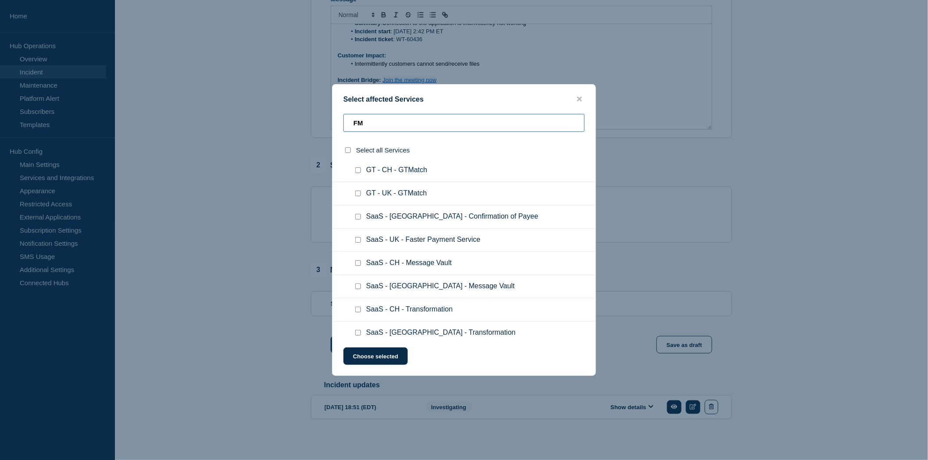
scroll to position [389, 0]
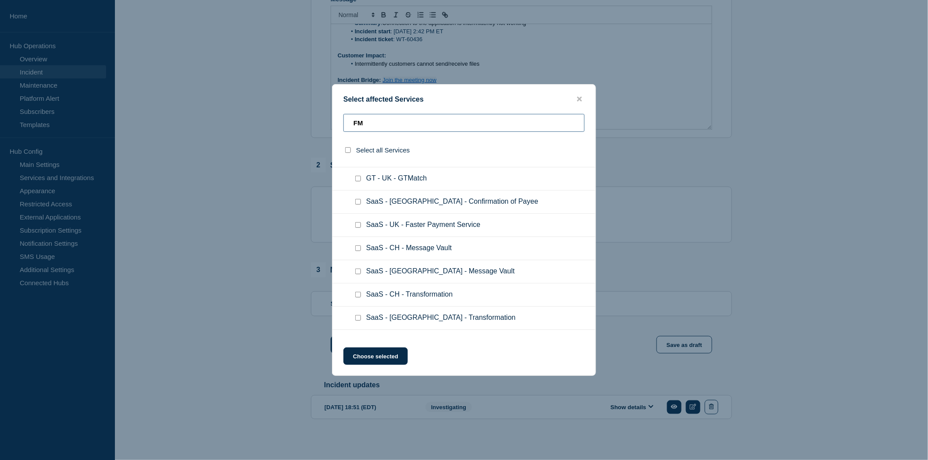
type input "FM"
click at [356, 269] on input "SaaS - UK - Message Vault checkbox" at bounding box center [358, 272] width 6 height 6
checkbox input "true"
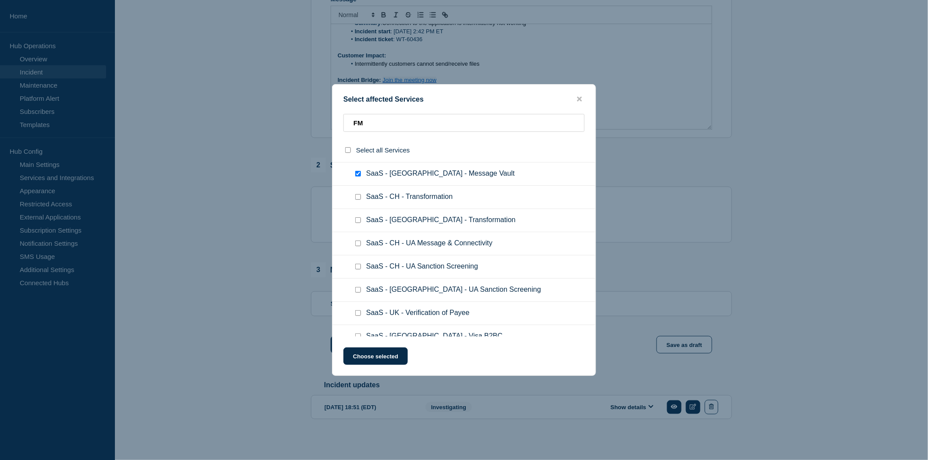
scroll to position [536, 0]
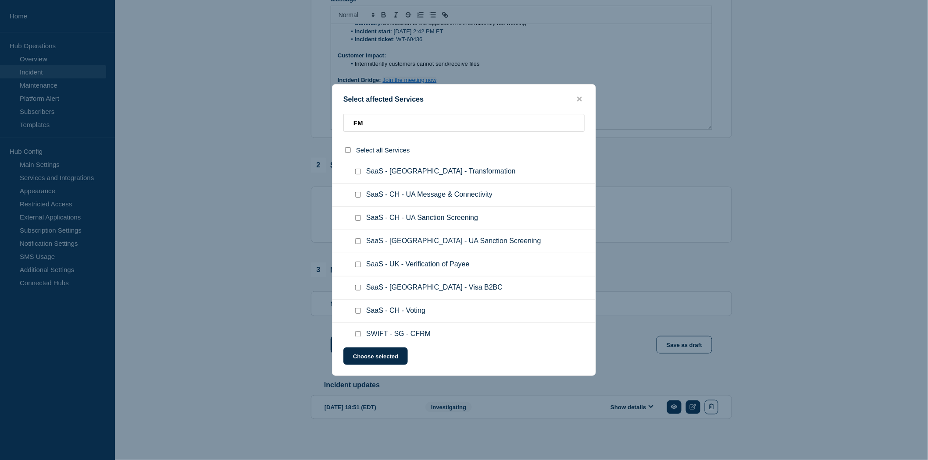
click at [359, 285] on input "SaaS - UK - Visa B2BC checkbox" at bounding box center [358, 288] width 6 height 6
checkbox input "true"
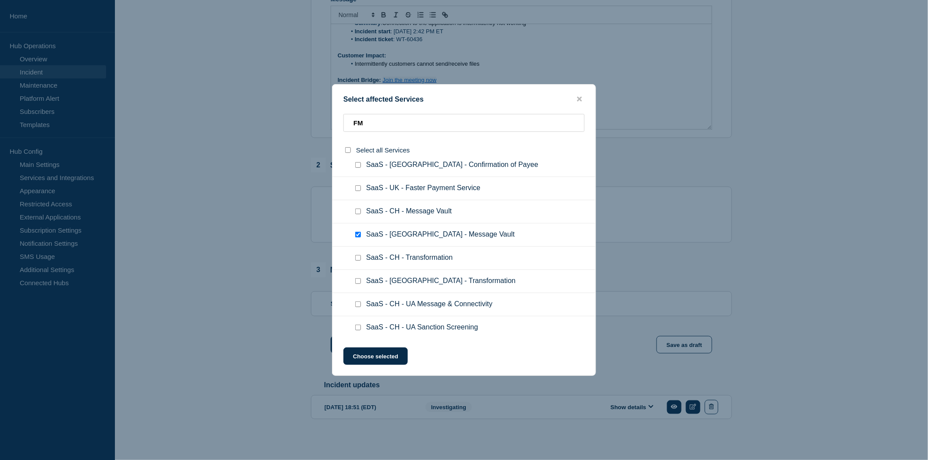
scroll to position [452, 0]
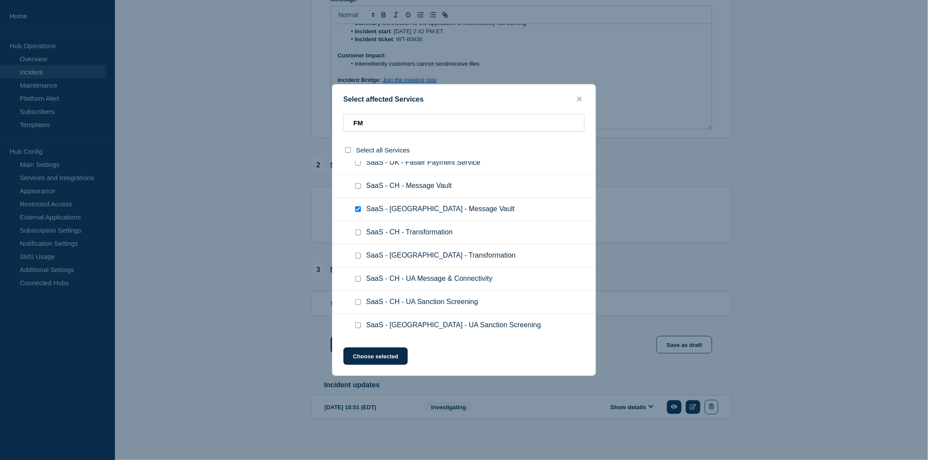
click at [357, 253] on input "SaaS - UK - Transformation checkbox" at bounding box center [358, 256] width 6 height 6
click at [358, 253] on input "SaaS - UK - Transformation checkbox" at bounding box center [358, 256] width 6 height 6
checkbox input "true"
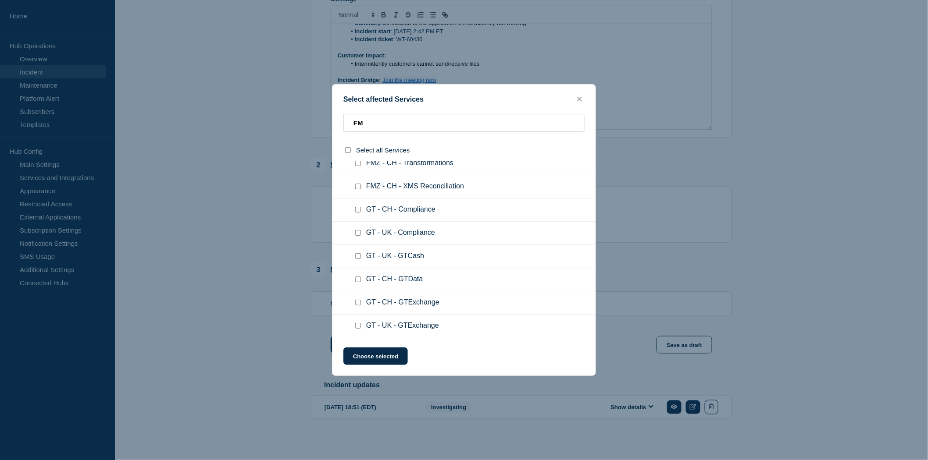
scroll to position [195, 0]
click at [374, 356] on button "Choose selected" at bounding box center [375, 357] width 64 height 18
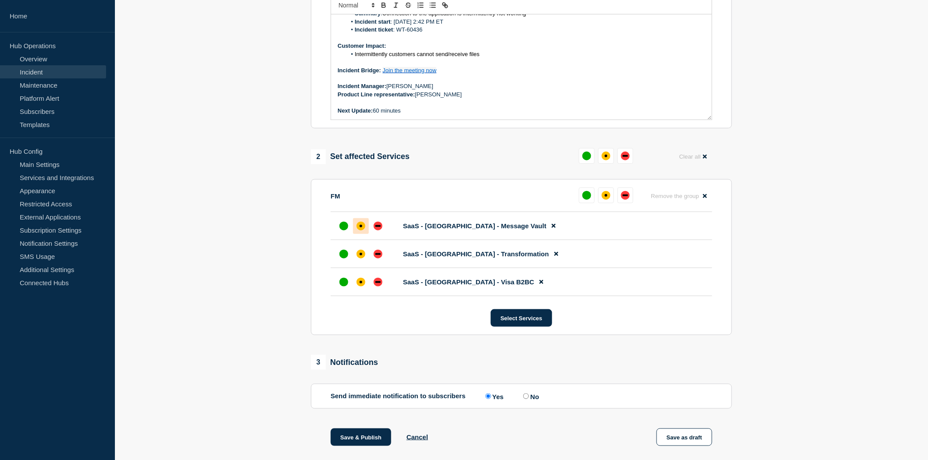
click at [361, 231] on div "affected" at bounding box center [361, 226] width 9 height 9
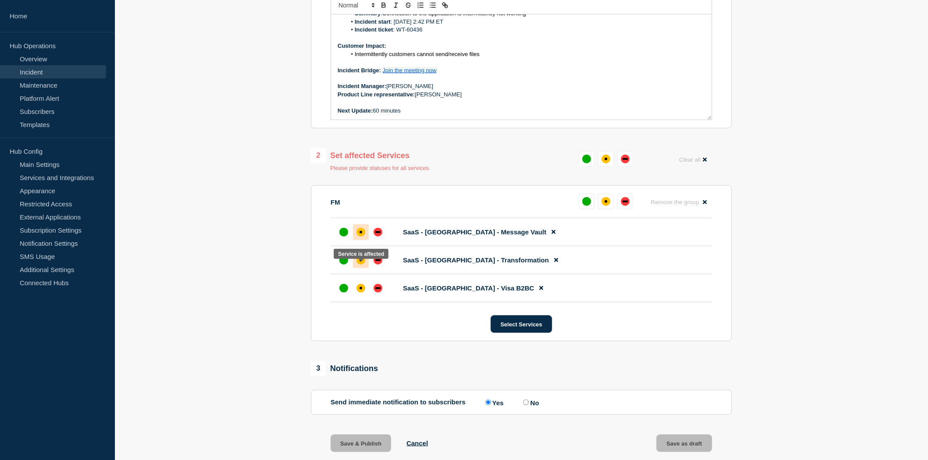
click at [360, 262] on div "affected" at bounding box center [361, 260] width 3 height 3
click at [360, 293] on div "affected" at bounding box center [361, 288] width 9 height 9
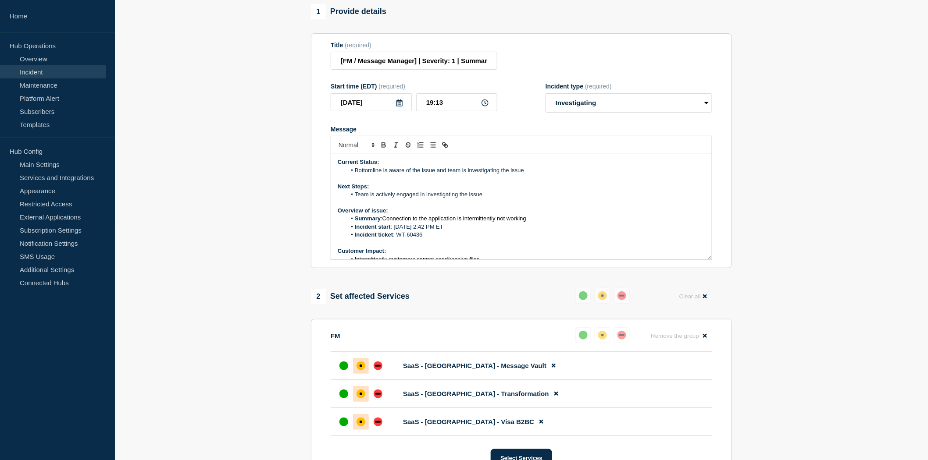
scroll to position [0, 0]
click at [531, 176] on li "Bottomline is aware of the issue and team is investigating the issue" at bounding box center [525, 172] width 359 height 8
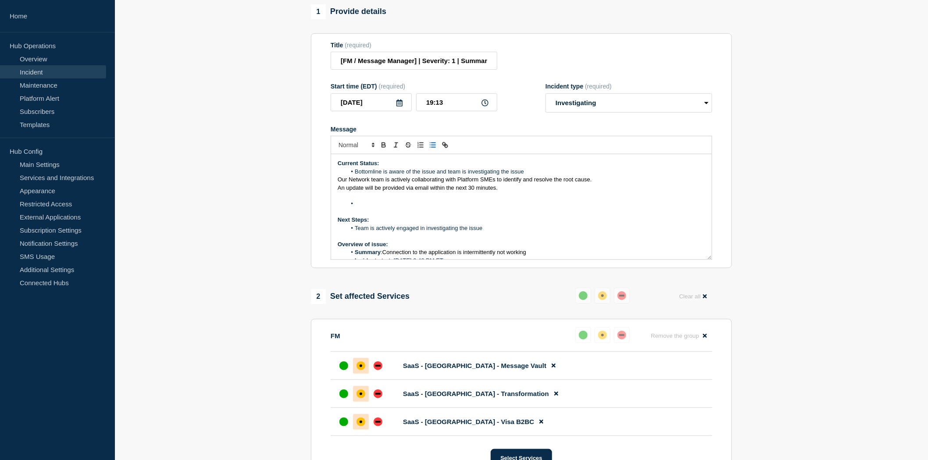
click at [338, 183] on span "Our Network team is actively collaborating with Platform SMEs to identify and r…" at bounding box center [465, 179] width 254 height 7
click at [433, 149] on icon "Toggle bulleted list" at bounding box center [433, 145] width 8 height 8
click at [365, 183] on span "Our Network team is actively collaborating with Platform SMEs to identify and r…" at bounding box center [482, 179] width 254 height 7
drag, startPoint x: 506, startPoint y: 195, endPoint x: 337, endPoint y: 195, distance: 169.3
click at [337, 195] on div "Current Status: Bottomline is aware of the issue and team is investigating the …" at bounding box center [521, 206] width 381 height 105
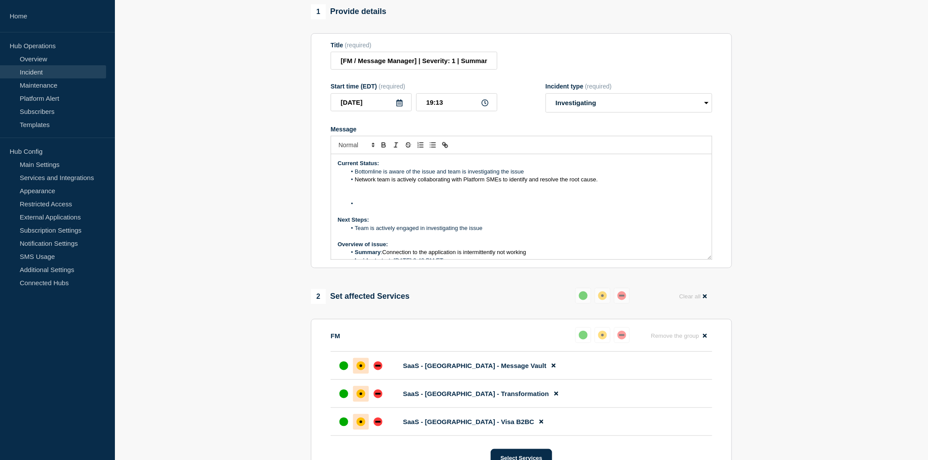
click at [358, 215] on div "Current Status: Bottomline is aware of the issue and team is investigating the …" at bounding box center [521, 206] width 381 height 105
click at [359, 208] on li "Message" at bounding box center [525, 204] width 359 height 8
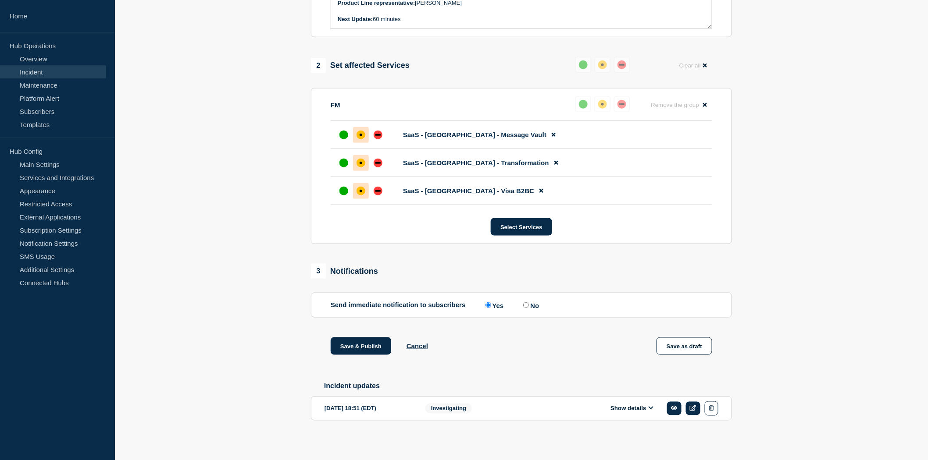
scroll to position [339, 0]
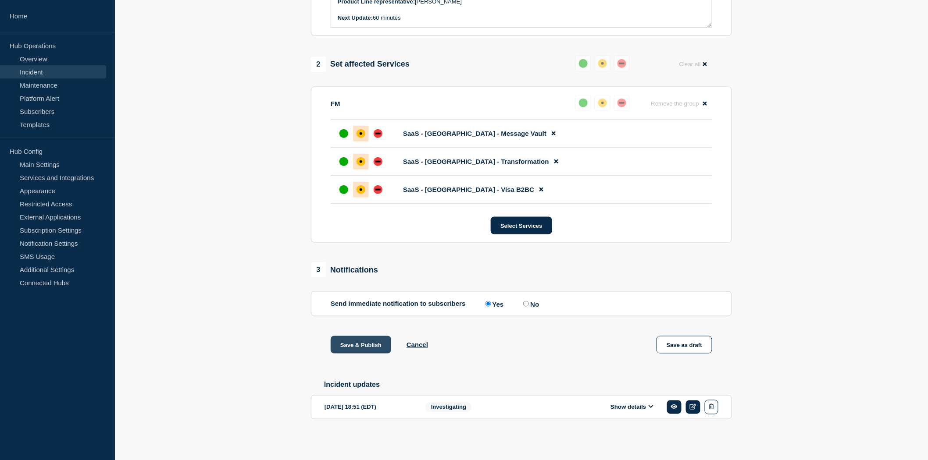
click at [346, 345] on button "Save & Publish" at bounding box center [361, 345] width 61 height 18
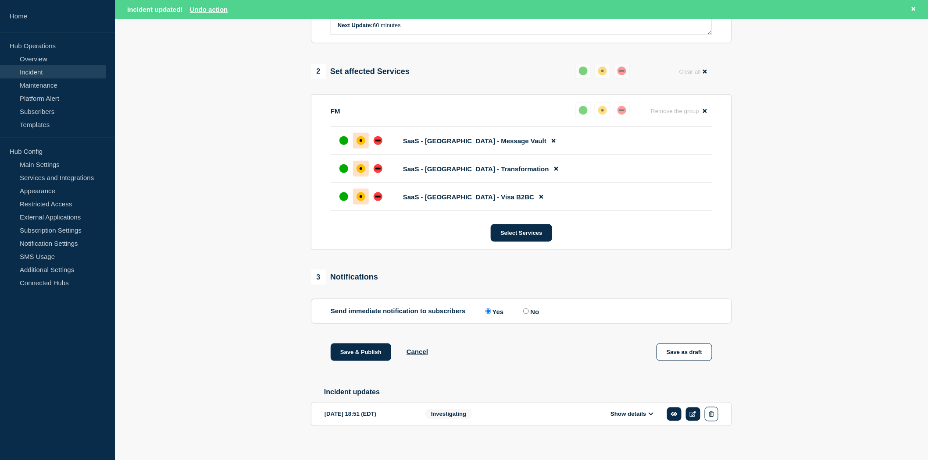
scroll to position [358, 0]
